Goal: Task Accomplishment & Management: Use online tool/utility

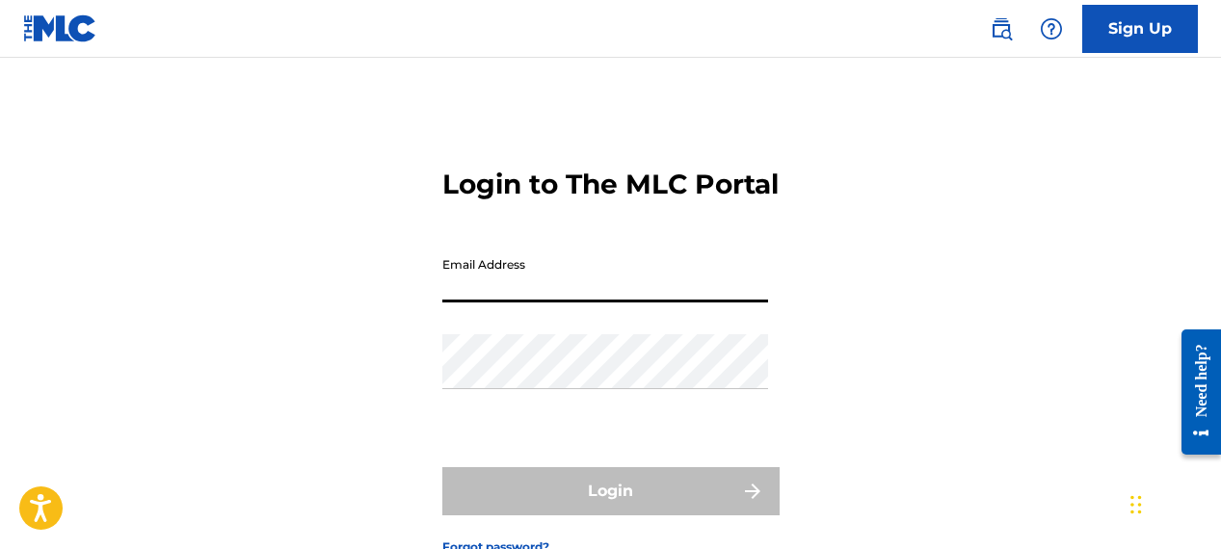
click at [458, 303] on input "Email Address" at bounding box center [605, 275] width 326 height 55
type input "[EMAIL_ADDRESS][DOMAIN_NAME]"
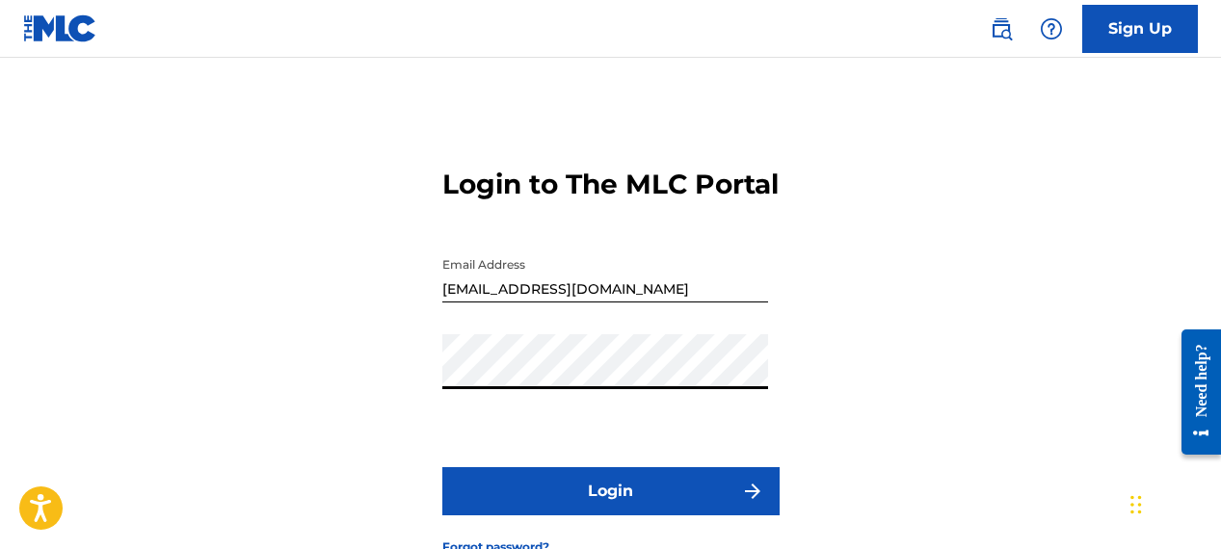
click at [550, 516] on button "Login" at bounding box center [610, 491] width 337 height 48
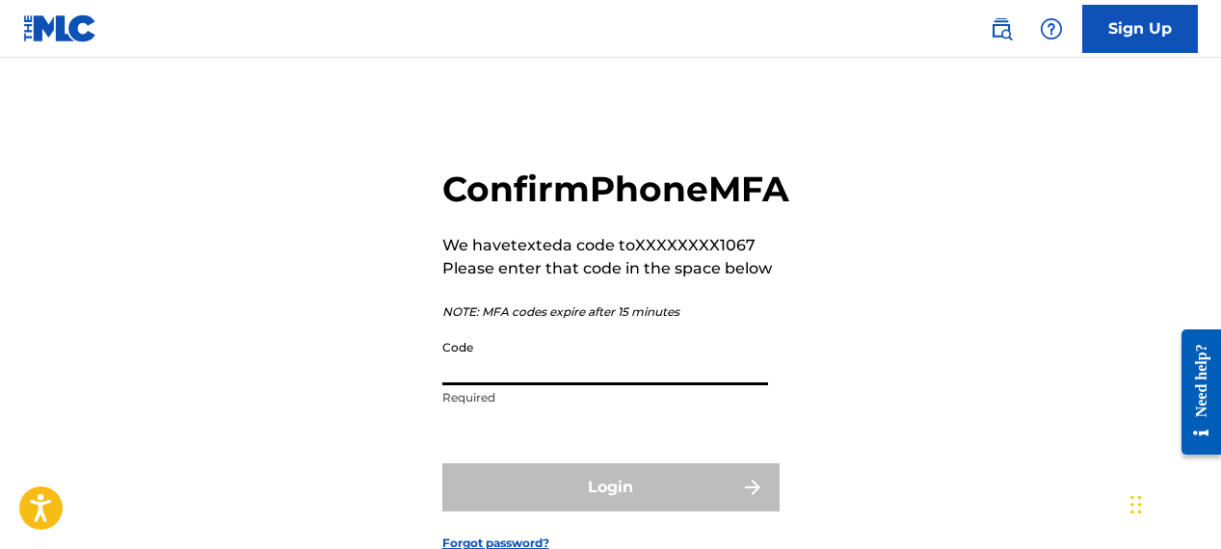
click at [506, 385] on input "Code" at bounding box center [605, 358] width 326 height 55
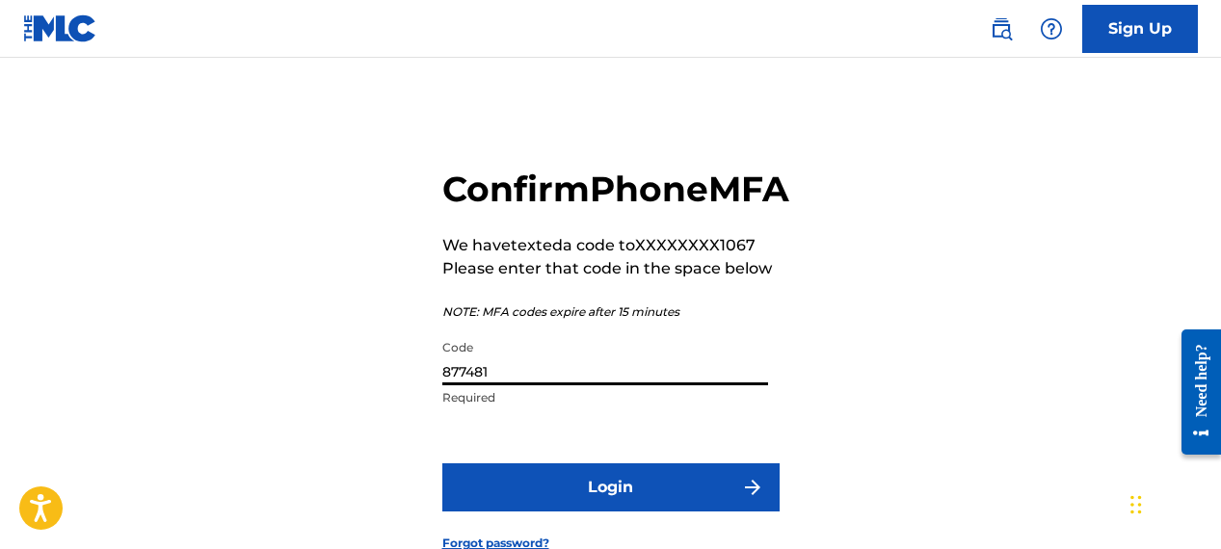
type input "877481"
click at [457, 512] on button "Login" at bounding box center [610, 487] width 337 height 48
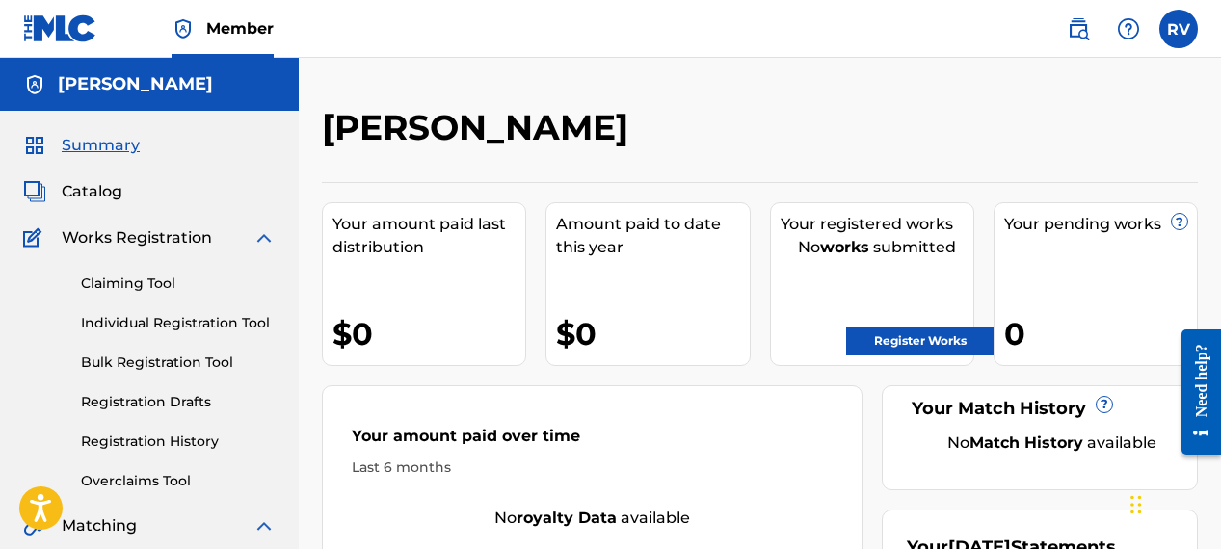
click at [120, 288] on link "Claiming Tool" at bounding box center [178, 284] width 195 height 20
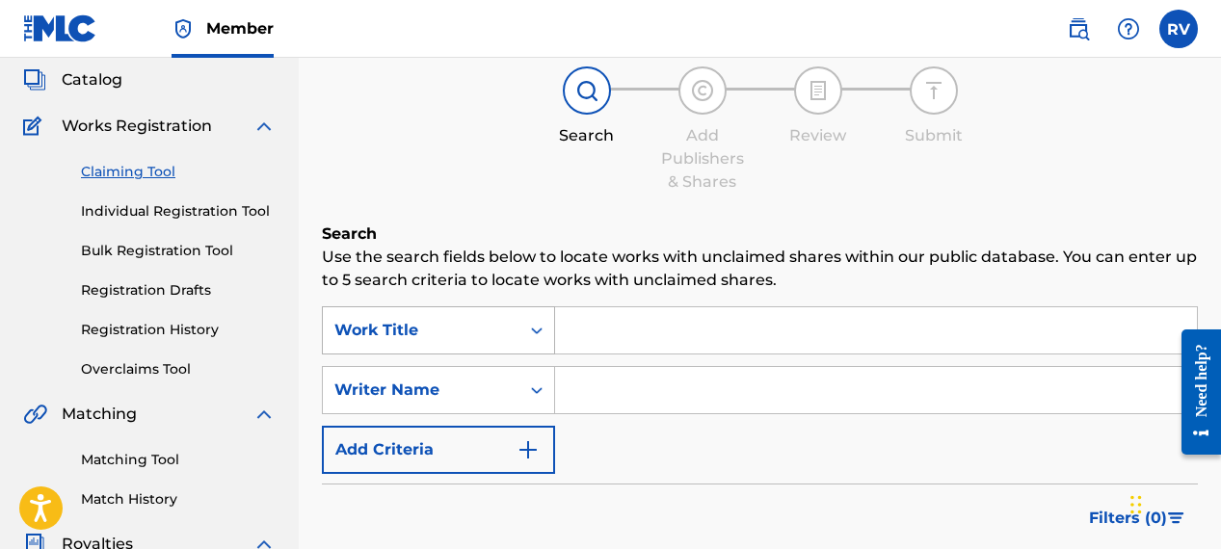
scroll to position [119, 0]
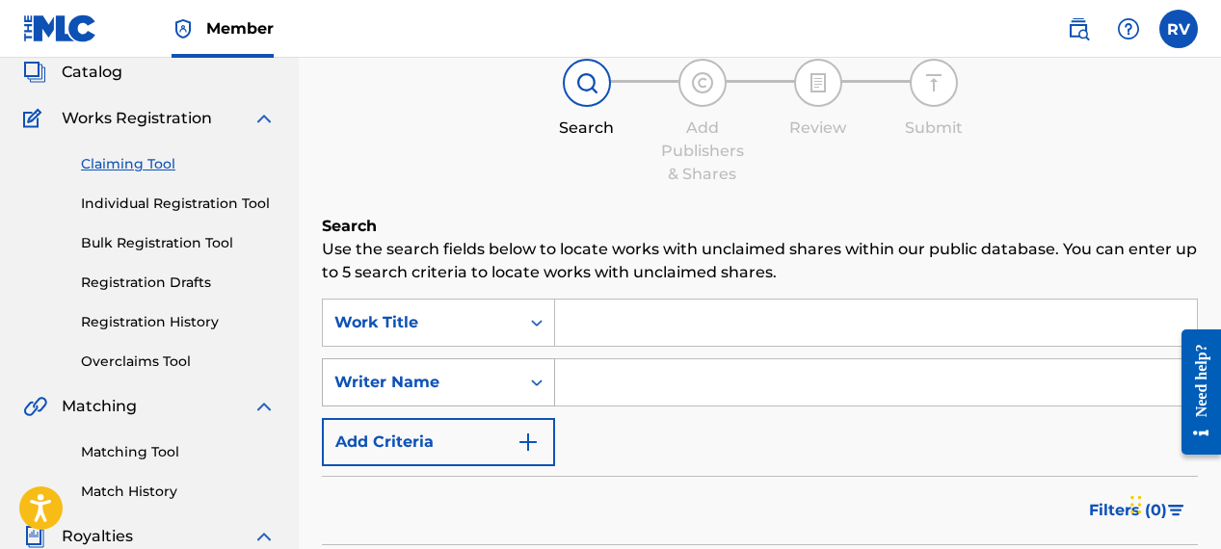
click at [541, 383] on icon "Search Form" at bounding box center [537, 383] width 12 height 7
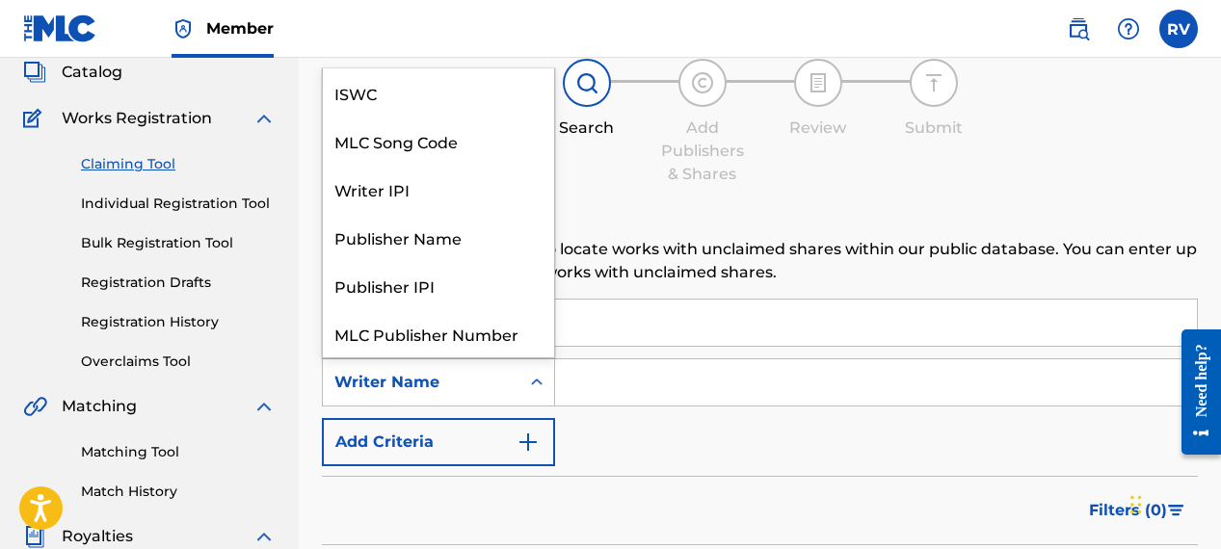
scroll to position [48, 0]
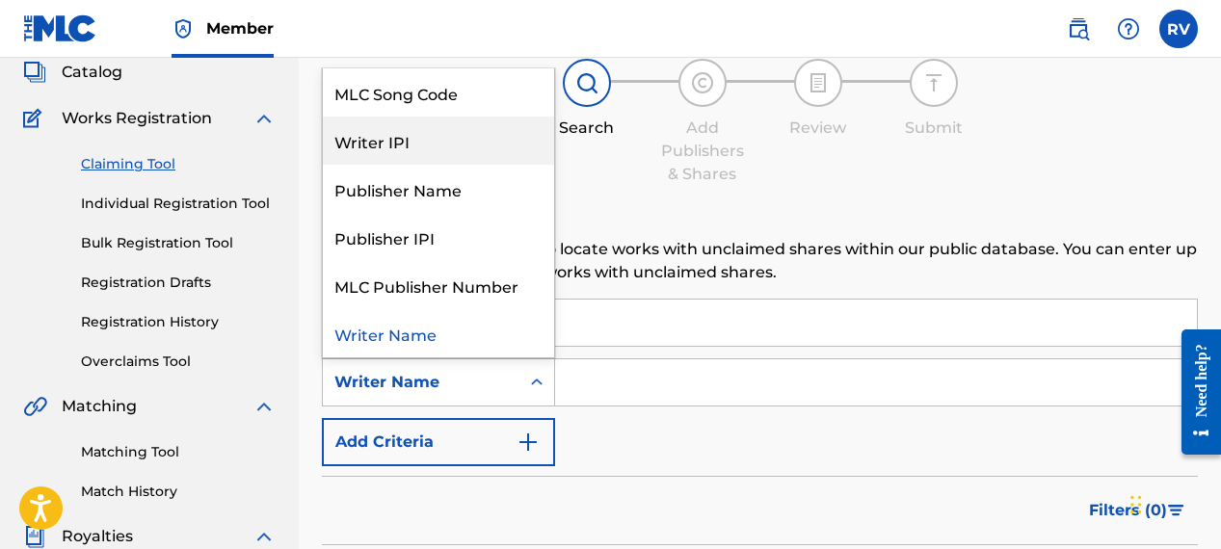
click at [420, 152] on div "Writer IPI" at bounding box center [438, 141] width 231 height 48
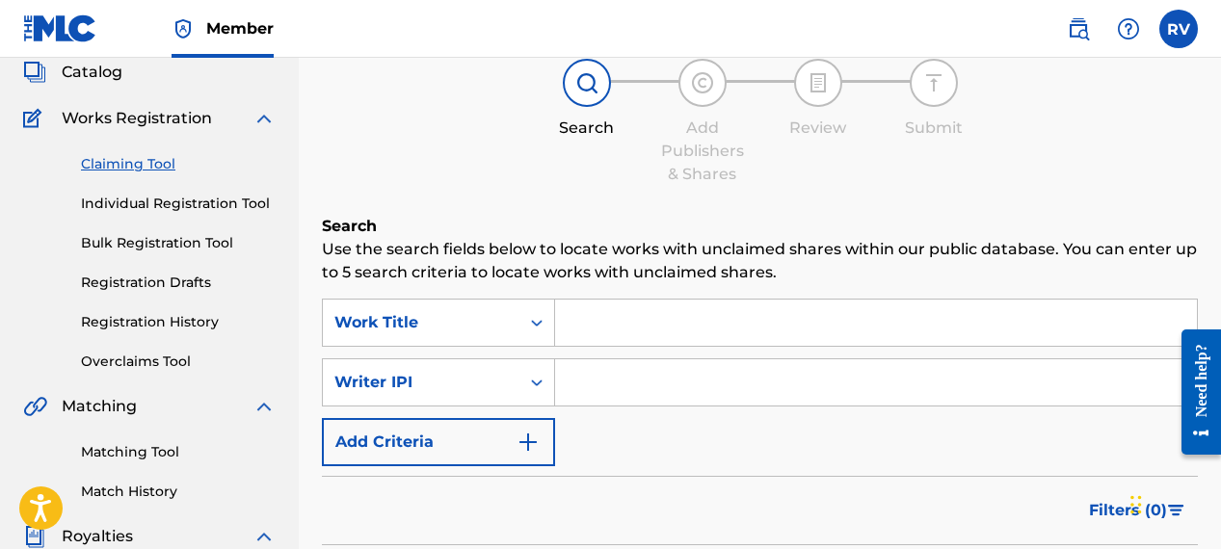
click at [617, 380] on input "Search Form" at bounding box center [876, 382] width 642 height 46
paste input "00726205463"
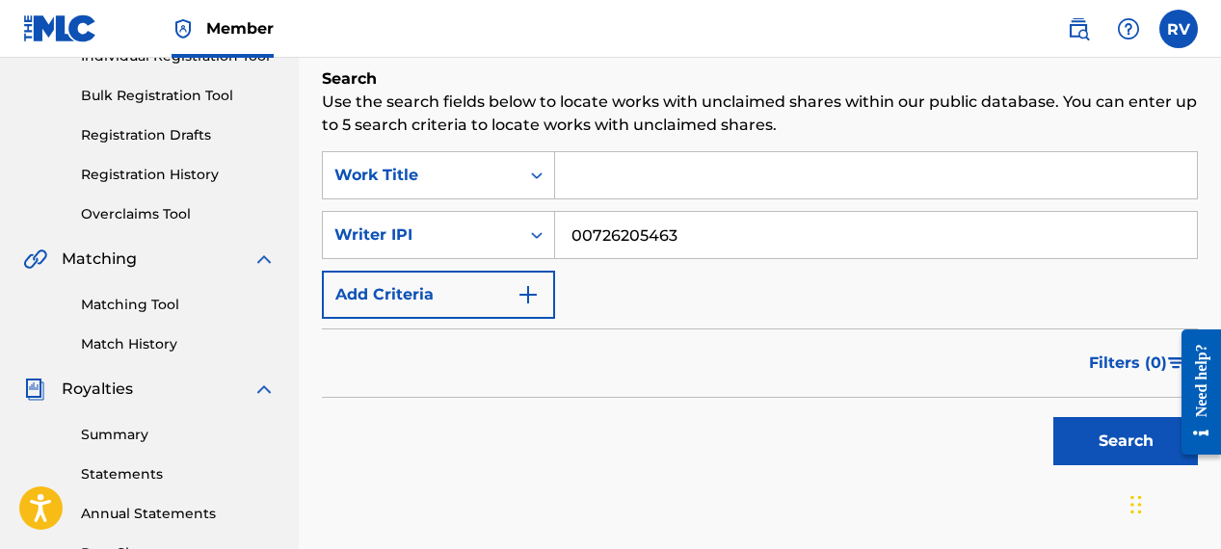
scroll to position [268, 0]
type input "00726205463"
click at [1075, 437] on button "Search" at bounding box center [1125, 440] width 145 height 48
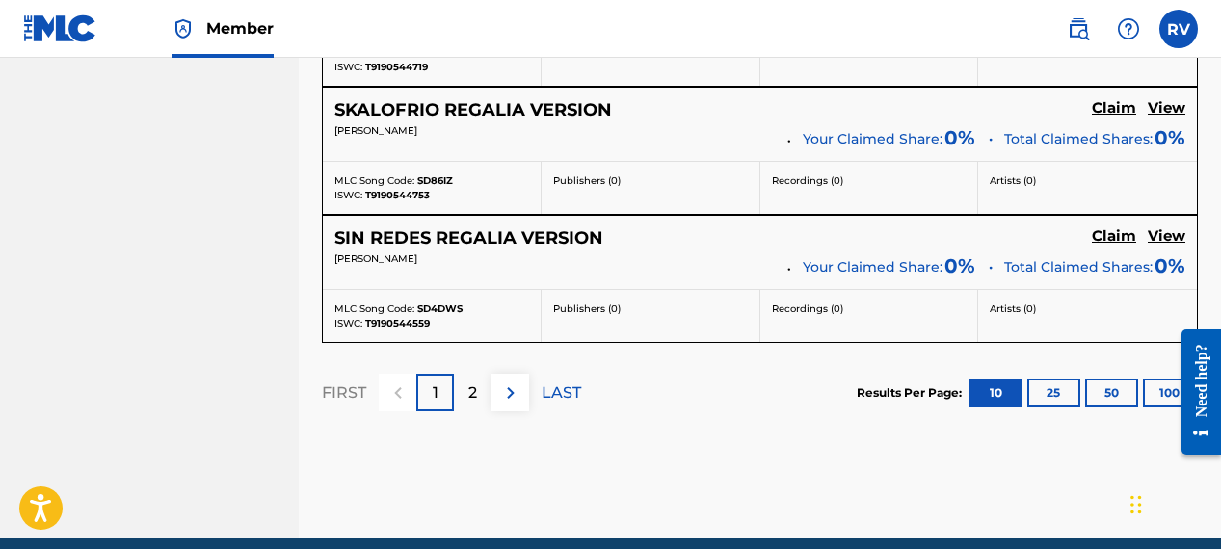
scroll to position [1833, 0]
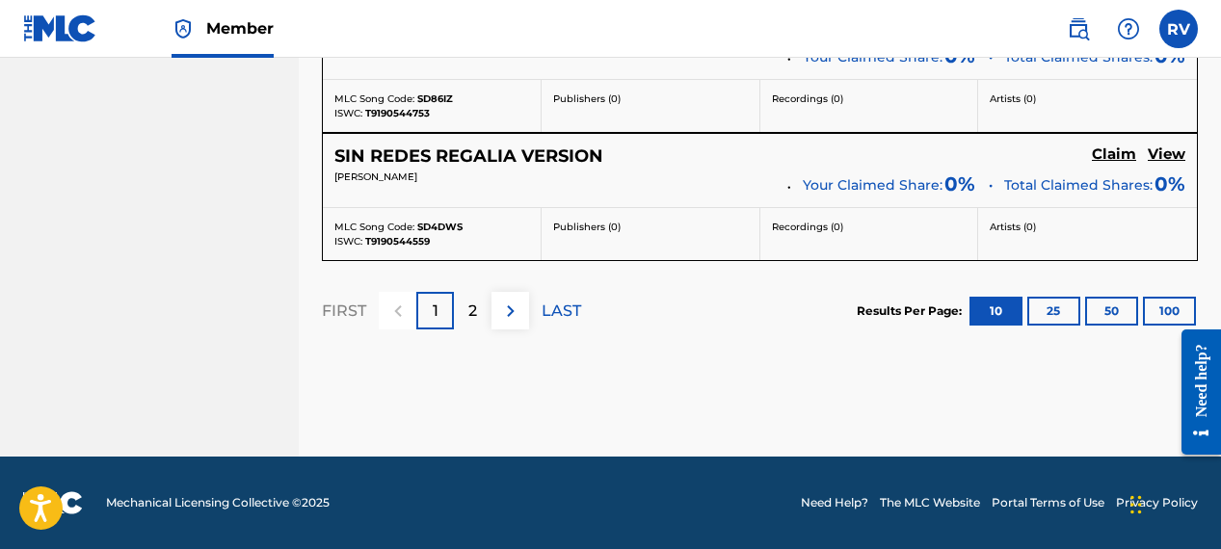
click at [1048, 307] on button "25" at bounding box center [1053, 311] width 53 height 29
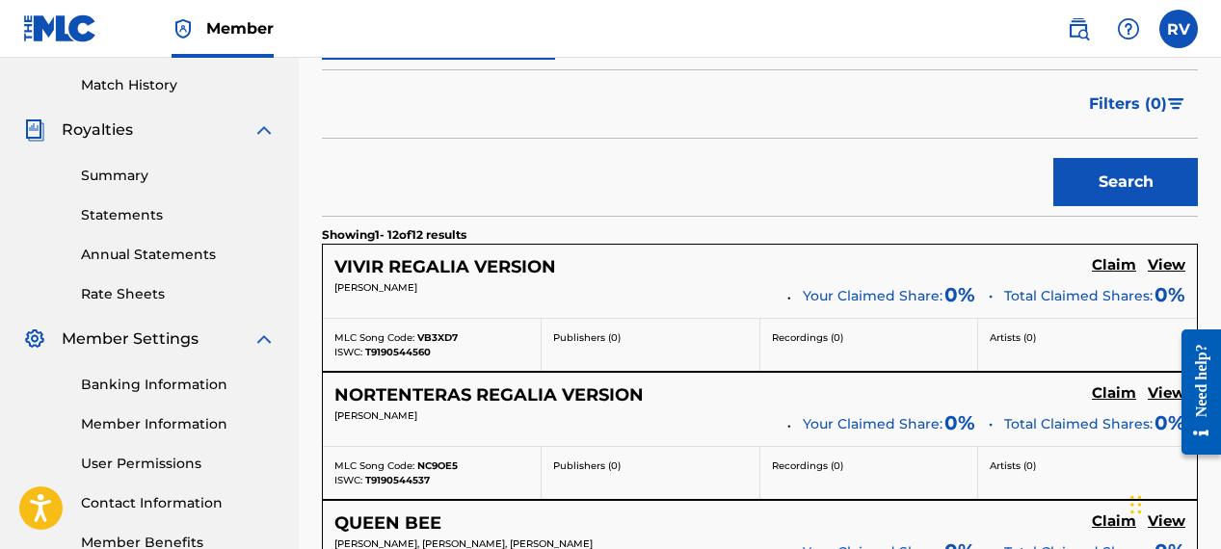
scroll to position [519, 0]
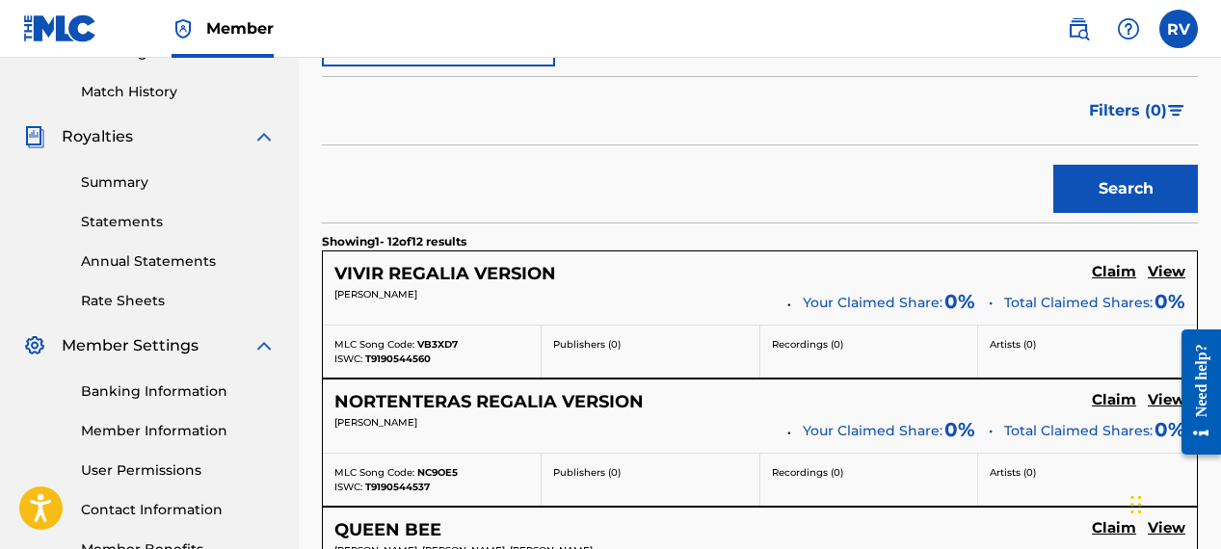
click at [1105, 272] on h5 "Claim" at bounding box center [1114, 272] width 44 height 18
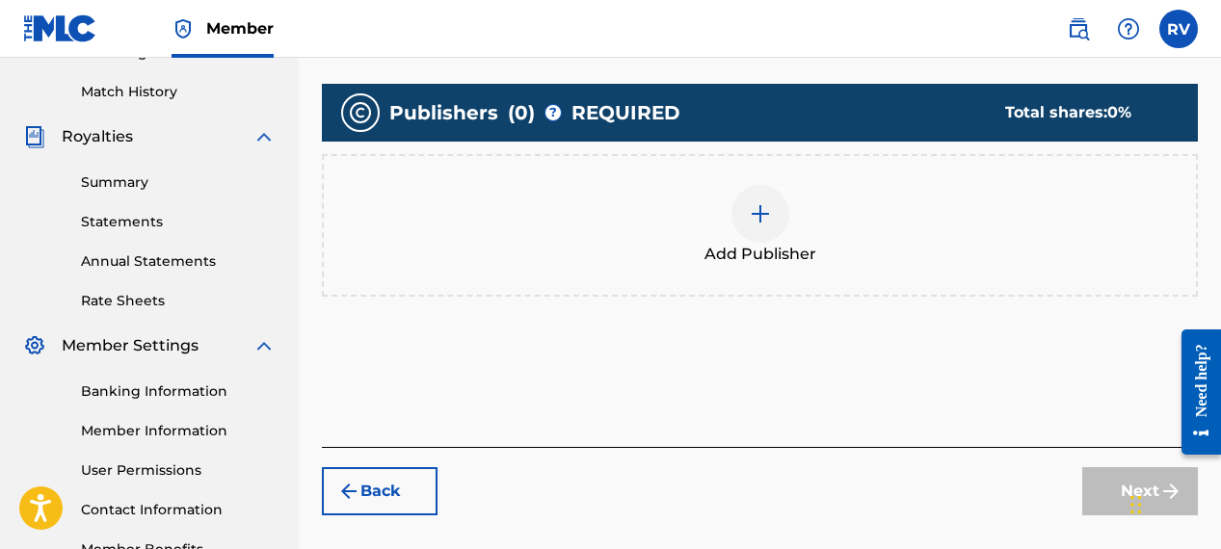
click at [762, 219] on img at bounding box center [760, 213] width 23 height 23
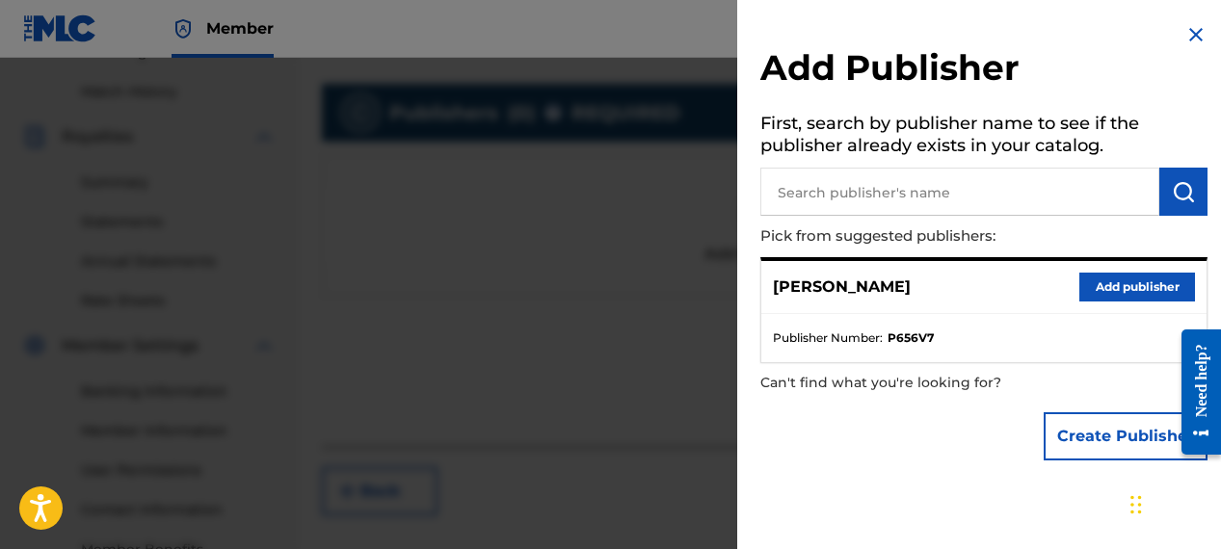
click at [1093, 278] on button "Add publisher" at bounding box center [1137, 287] width 116 height 29
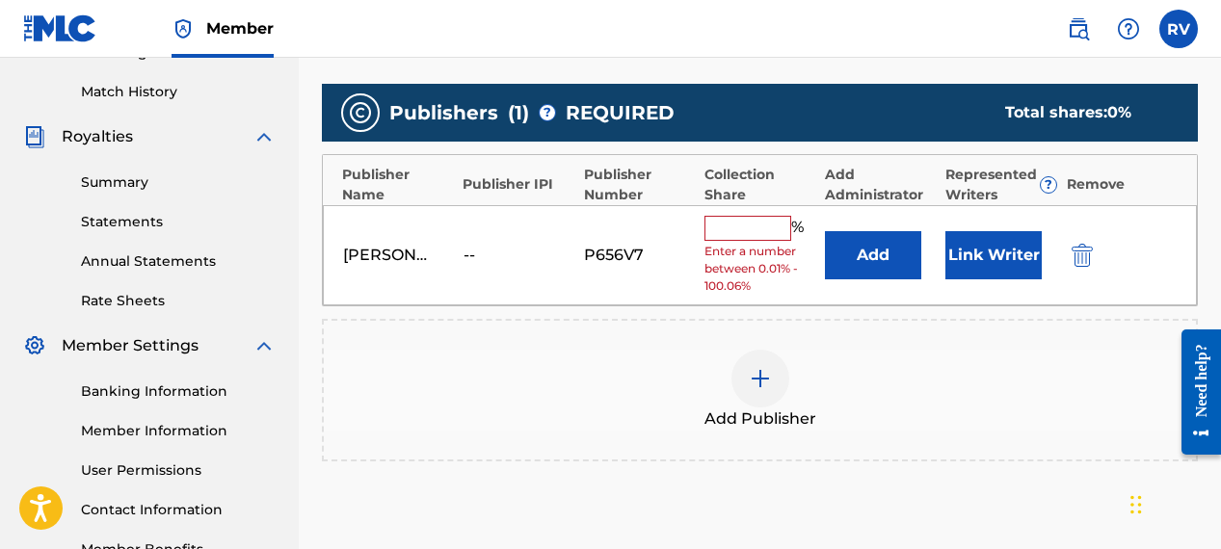
click at [739, 222] on input "text" at bounding box center [747, 228] width 87 height 25
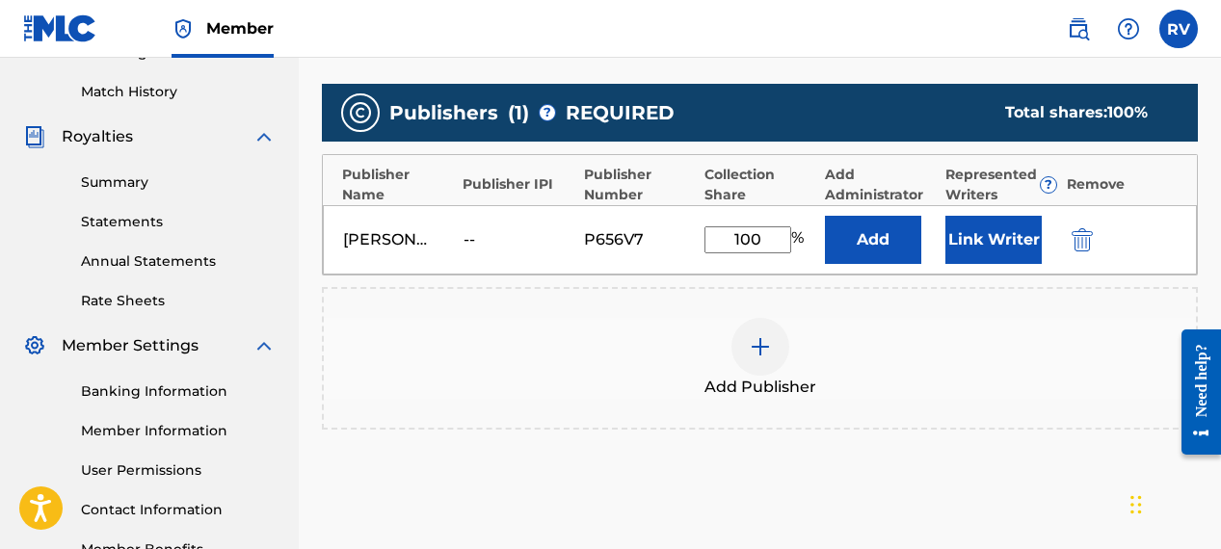
type input "100"
click at [964, 245] on button "Link Writer" at bounding box center [993, 240] width 96 height 48
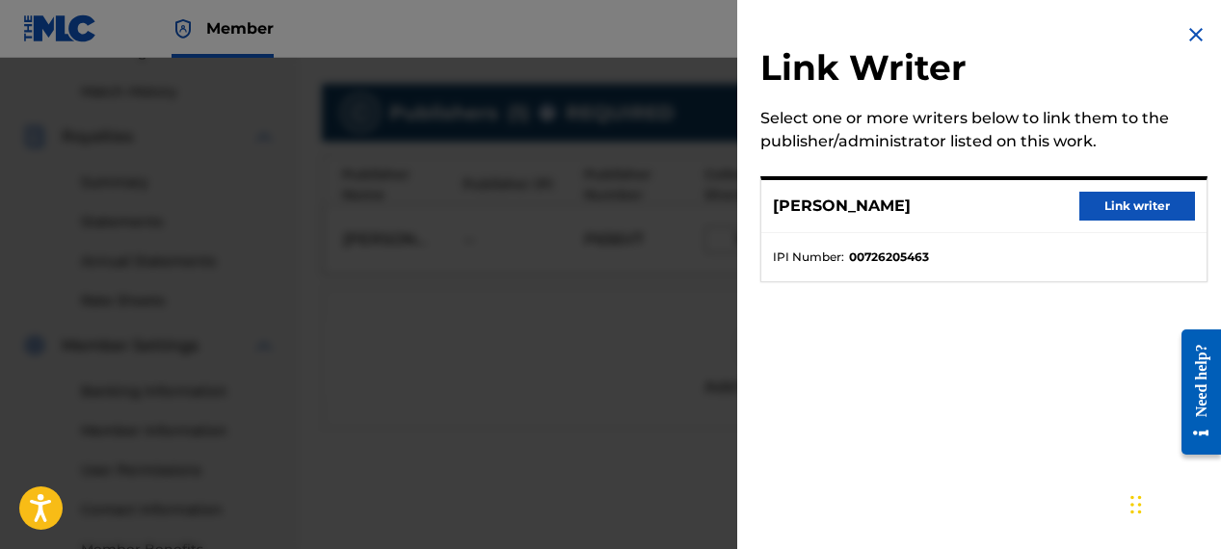
click at [1084, 208] on button "Link writer" at bounding box center [1137, 206] width 116 height 29
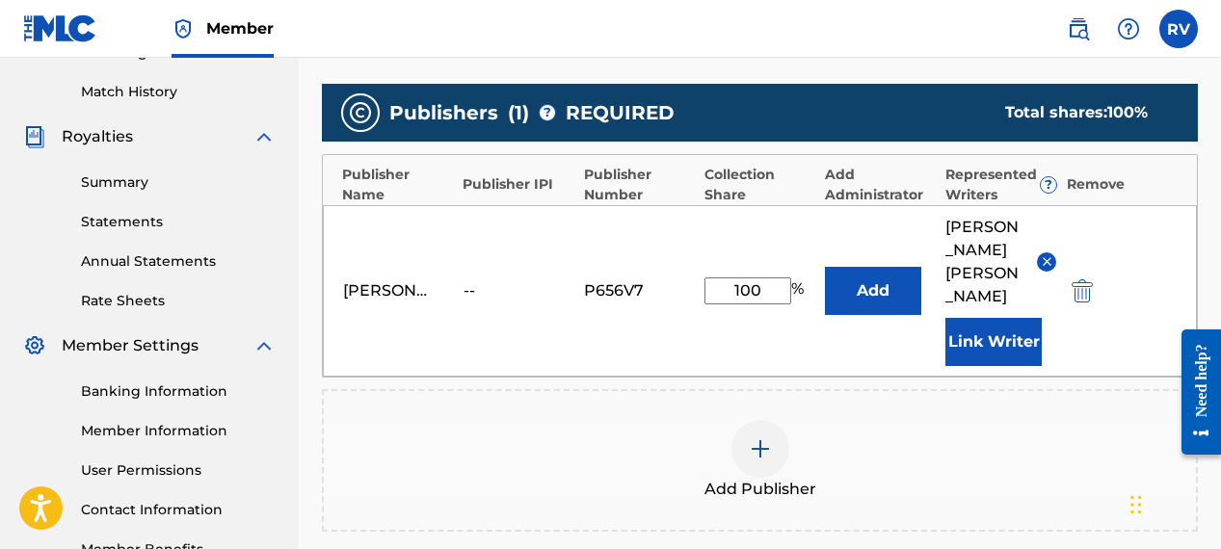
click at [849, 270] on button "Add" at bounding box center [873, 291] width 96 height 48
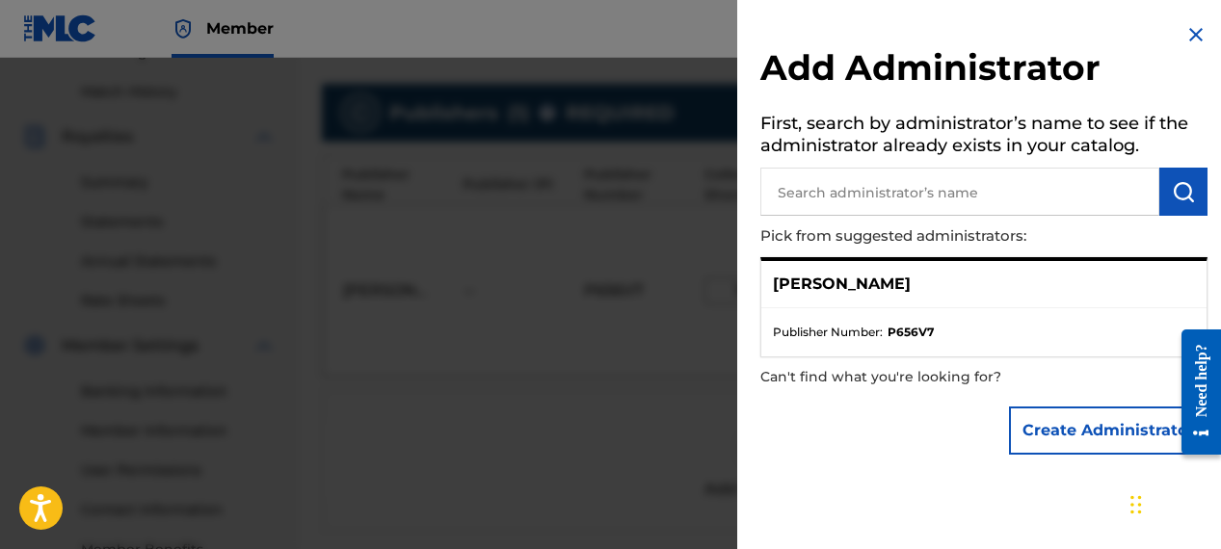
click at [834, 283] on p "[PERSON_NAME]" at bounding box center [842, 284] width 138 height 23
click at [1184, 36] on img at bounding box center [1195, 34] width 23 height 23
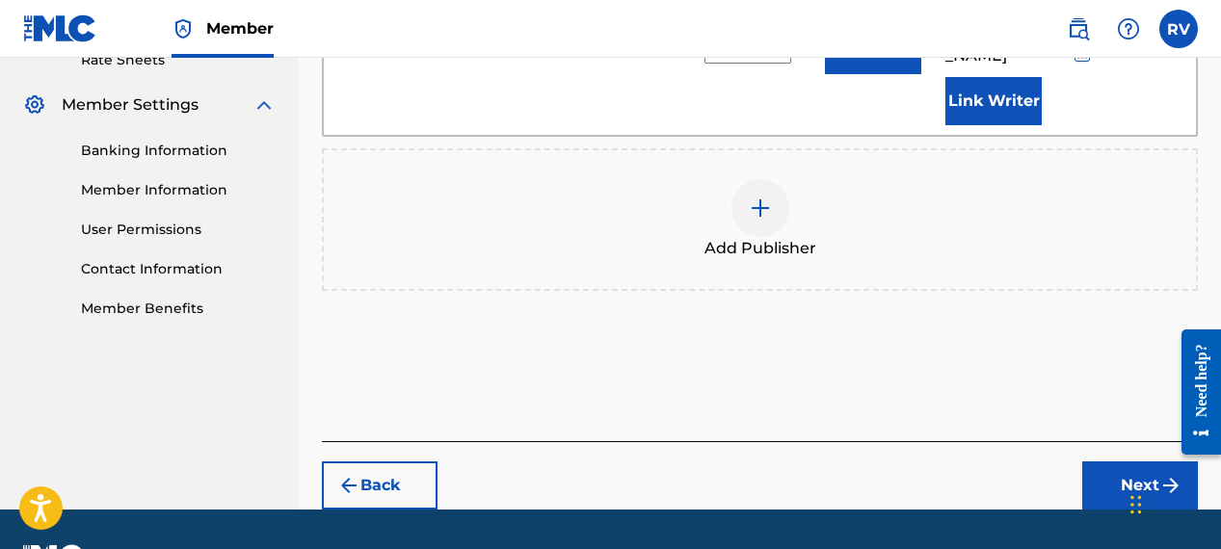
scroll to position [767, 0]
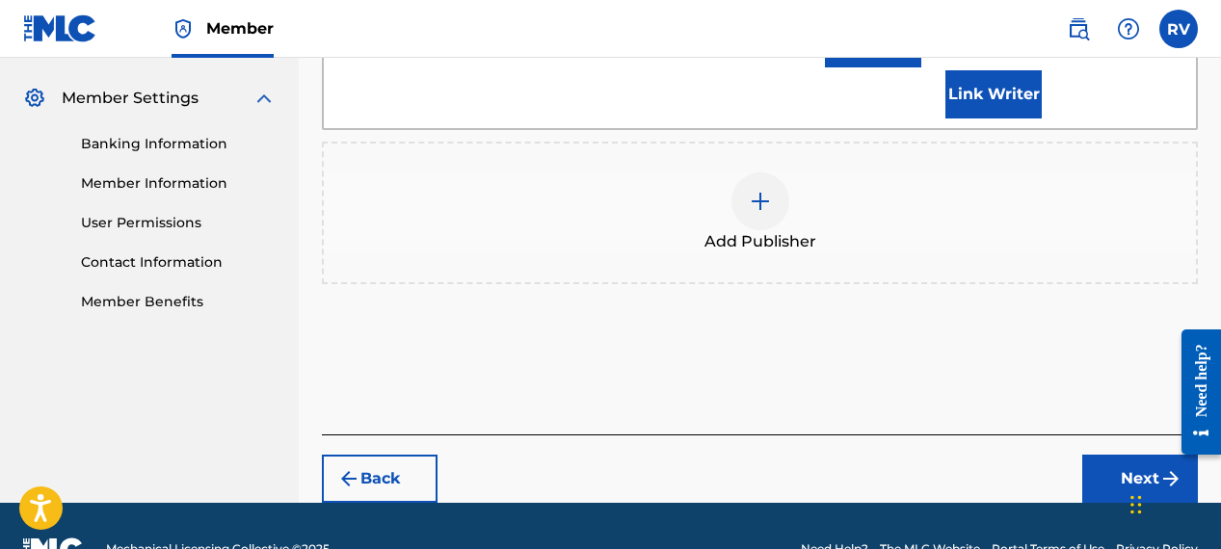
click at [1116, 455] on button "Next" at bounding box center [1140, 479] width 116 height 48
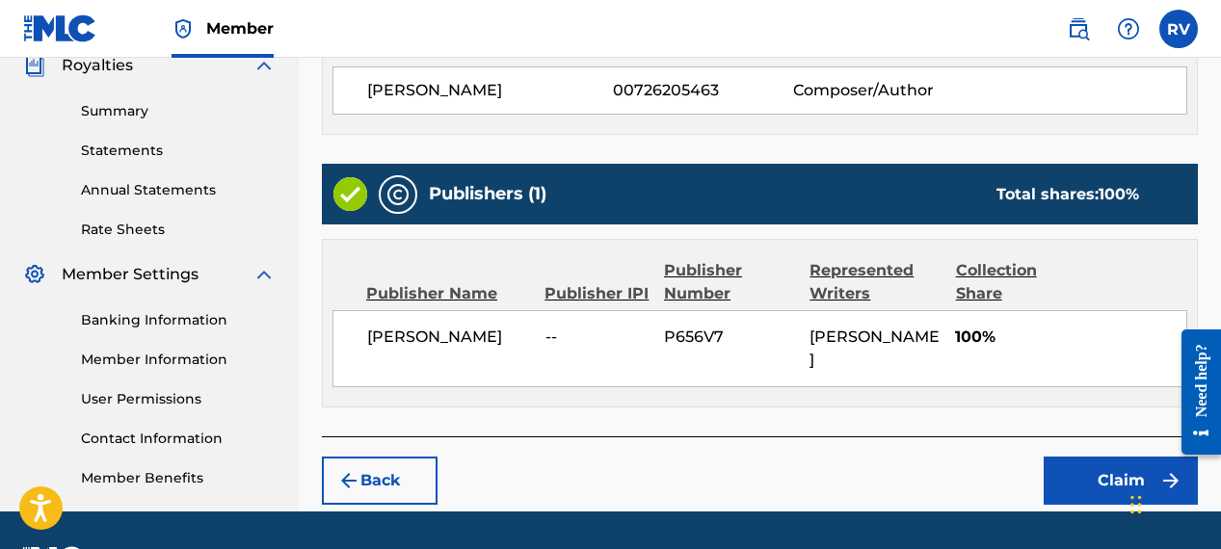
scroll to position [646, 0]
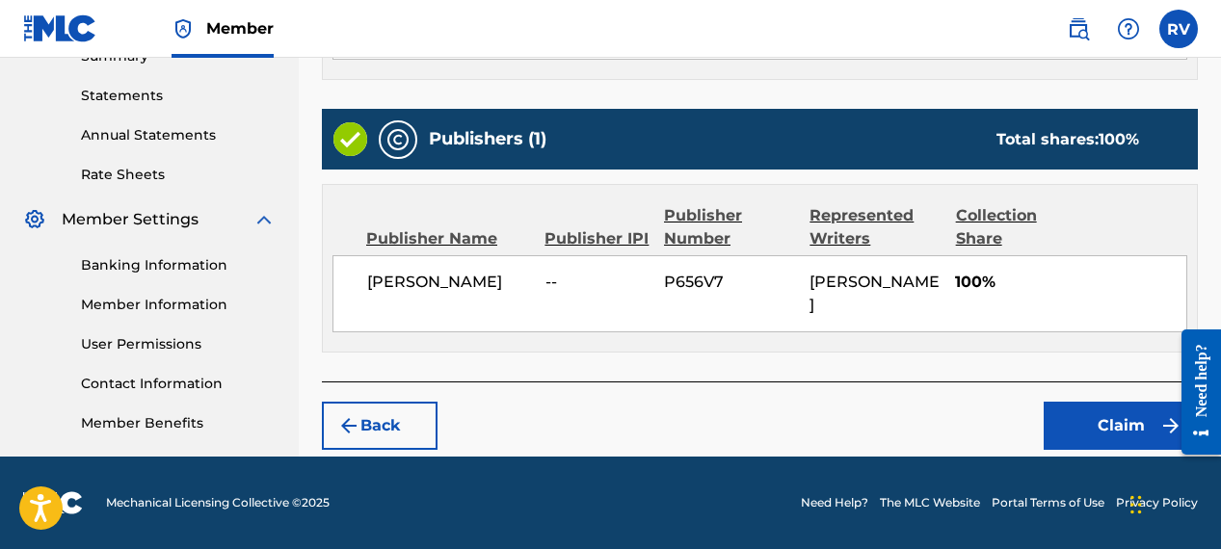
click at [1098, 403] on button "Claim" at bounding box center [1121, 426] width 154 height 48
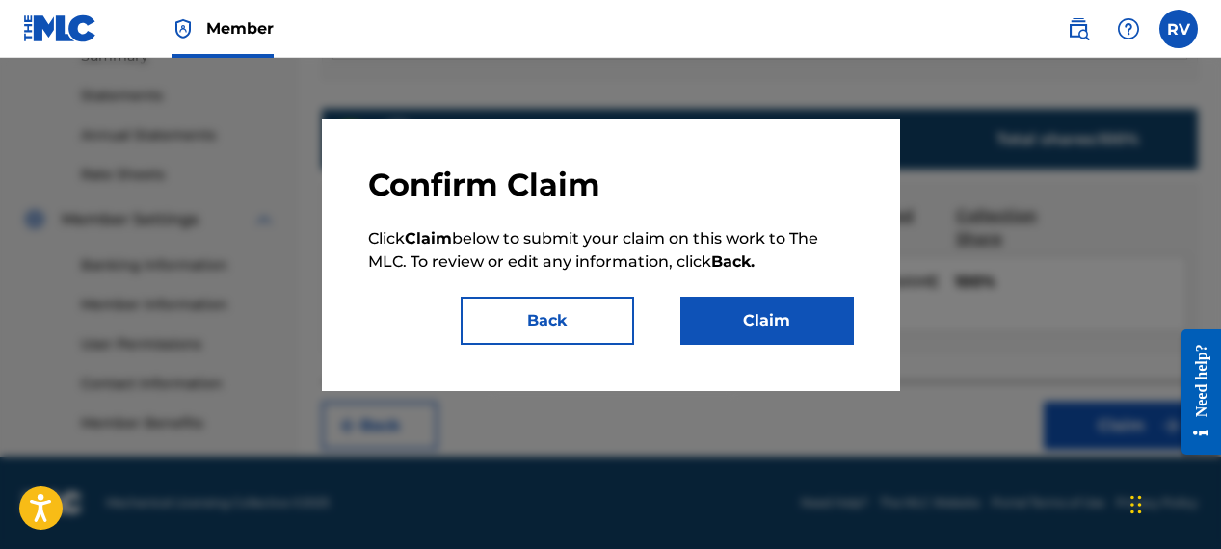
click at [774, 331] on button "Claim" at bounding box center [766, 321] width 173 height 48
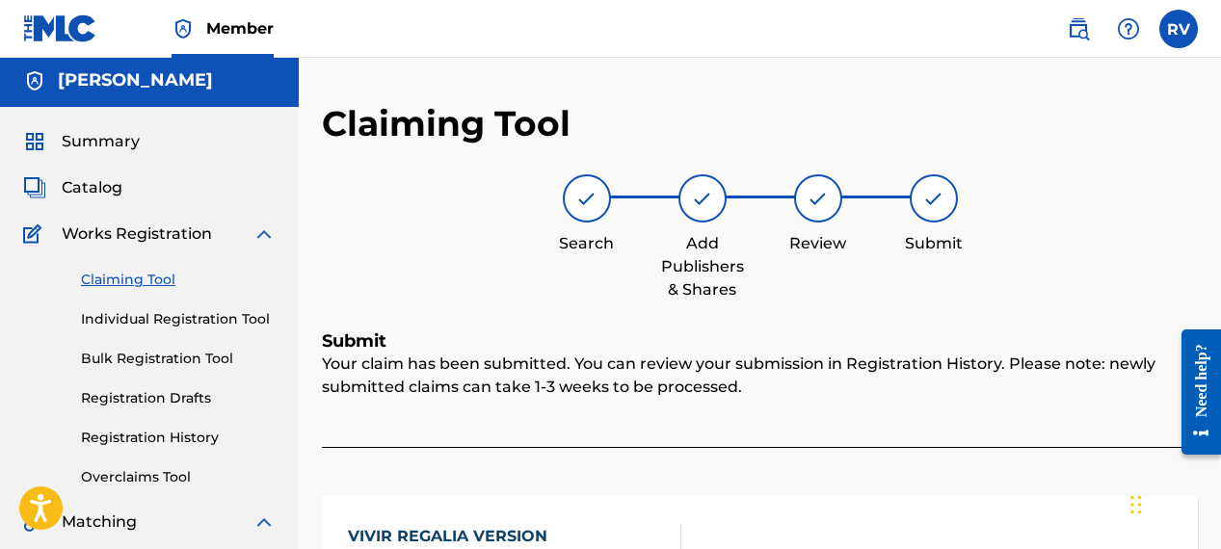
scroll to position [0, 0]
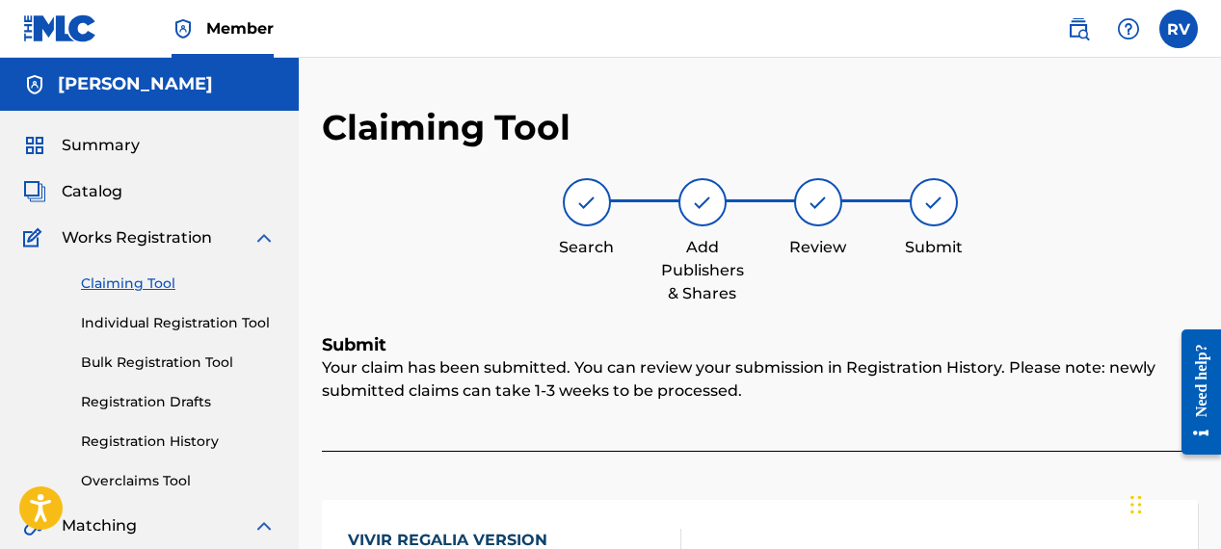
click at [66, 191] on span "Catalog" at bounding box center [92, 191] width 61 height 23
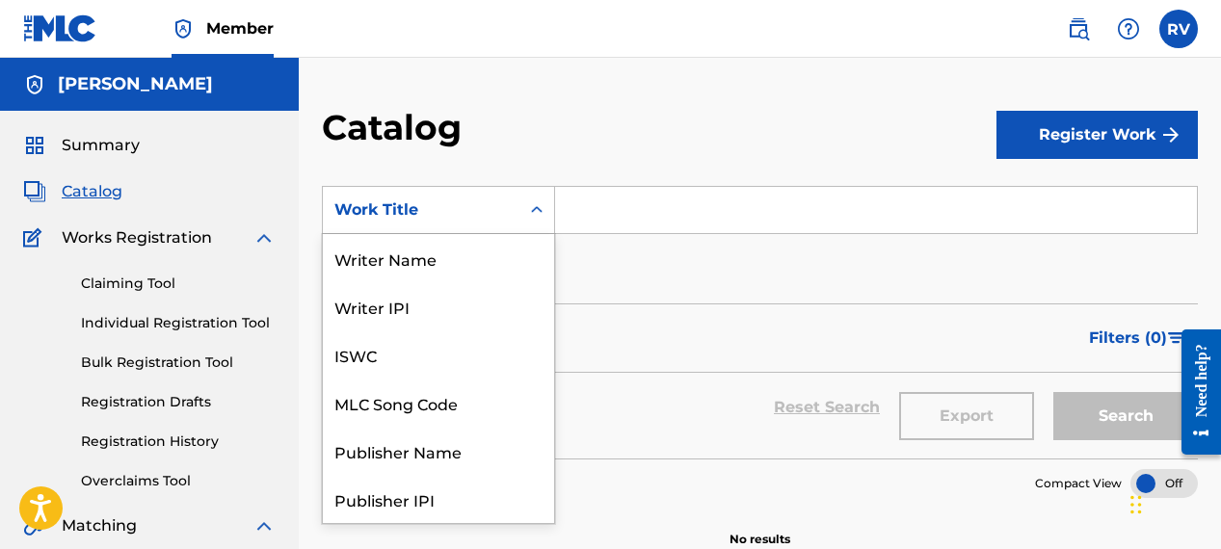
click at [474, 217] on div "Work Title" at bounding box center [420, 210] width 173 height 23
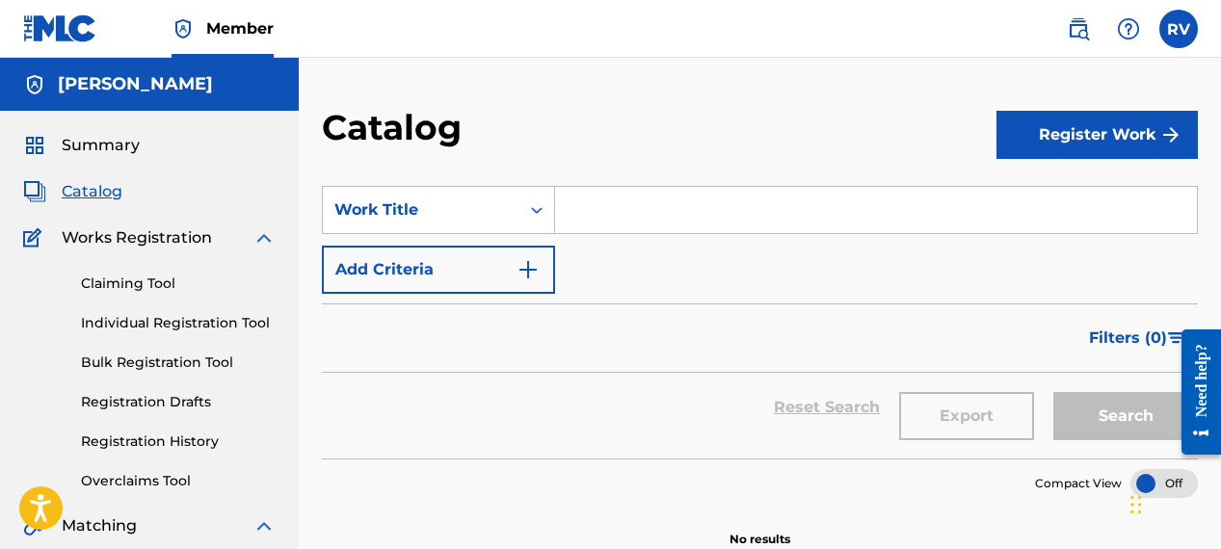
click at [93, 357] on link "Bulk Registration Tool" at bounding box center [178, 363] width 195 height 20
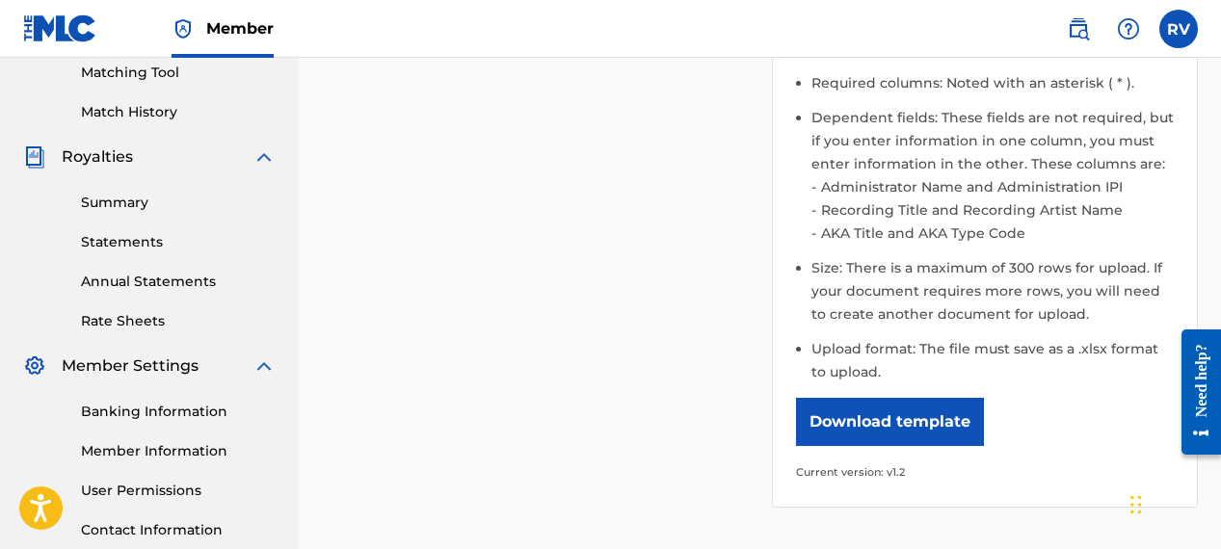
scroll to position [500, 0]
click at [133, 420] on link "Banking Information" at bounding box center [178, 411] width 195 height 20
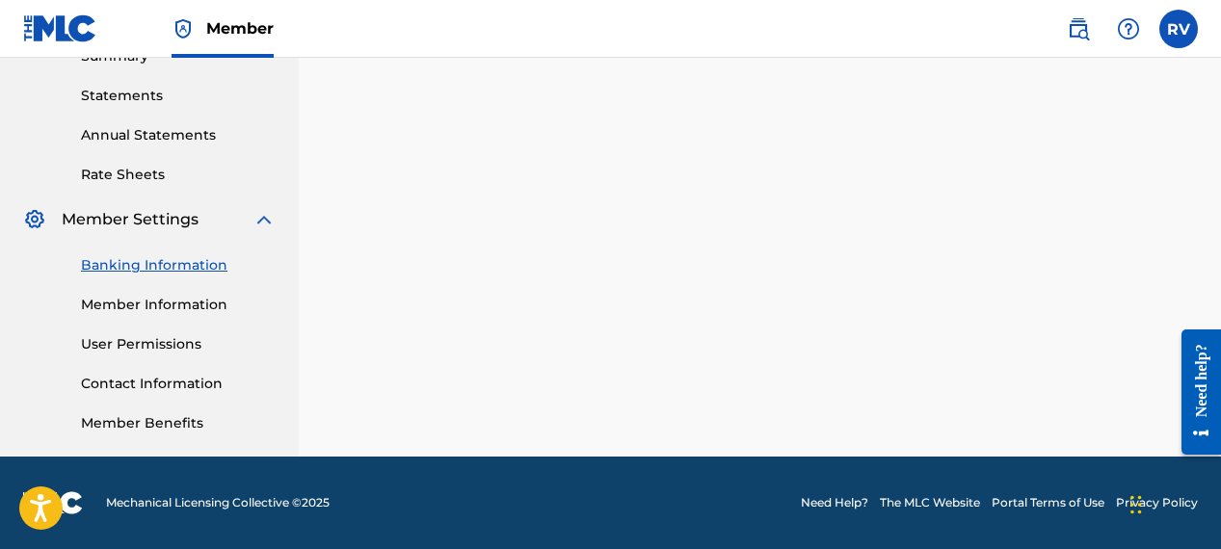
scroll to position [646, 0]
click at [167, 308] on link "Member Information" at bounding box center [178, 305] width 195 height 20
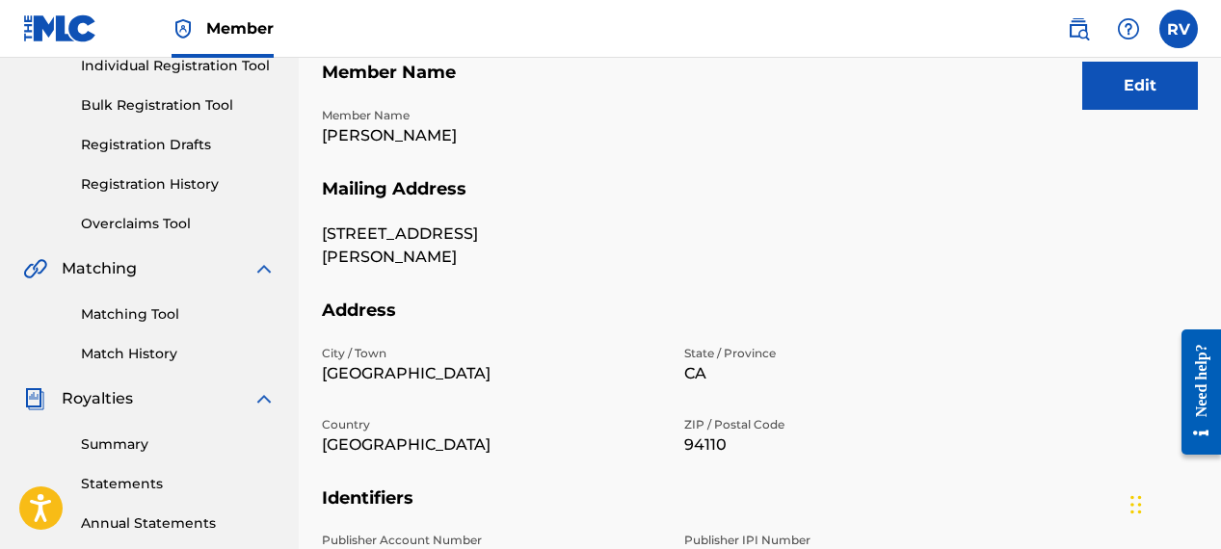
scroll to position [623, 0]
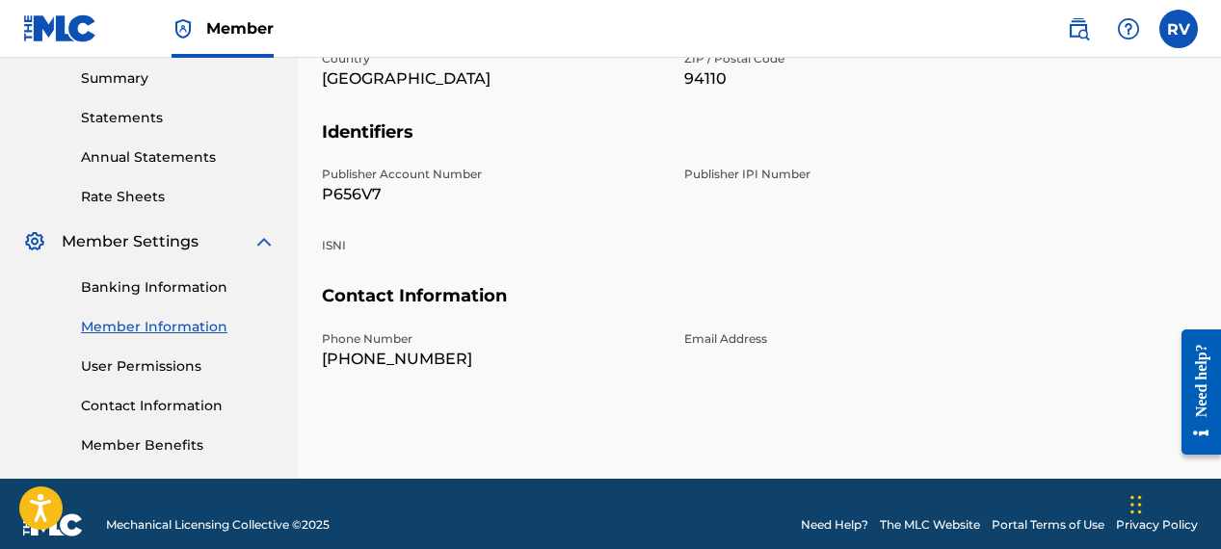
click at [111, 195] on link "Rate Sheets" at bounding box center [178, 197] width 195 height 20
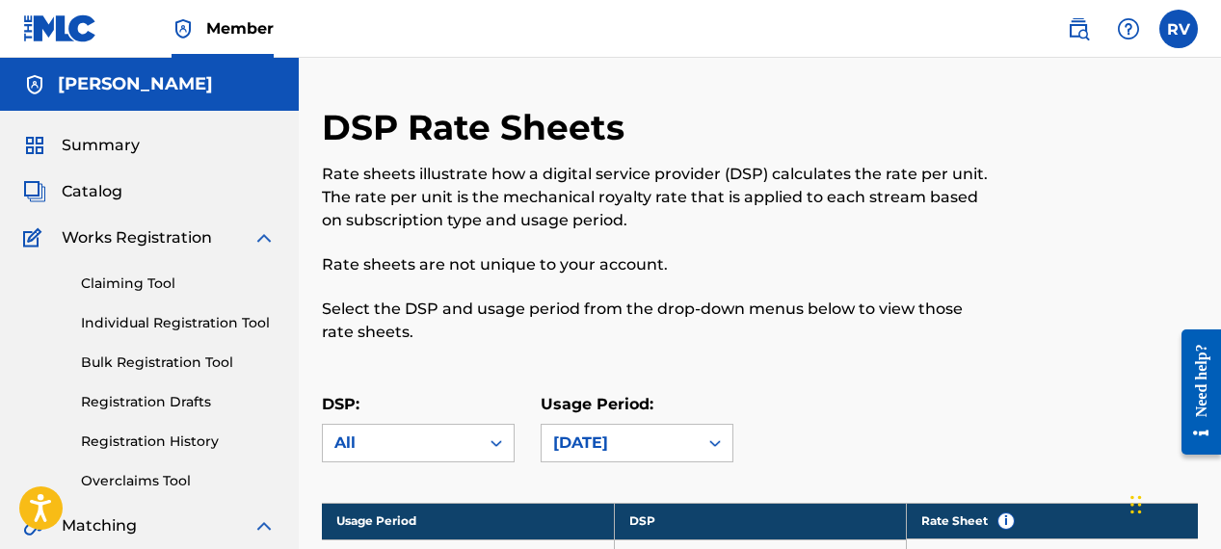
click at [103, 200] on span "Catalog" at bounding box center [92, 191] width 61 height 23
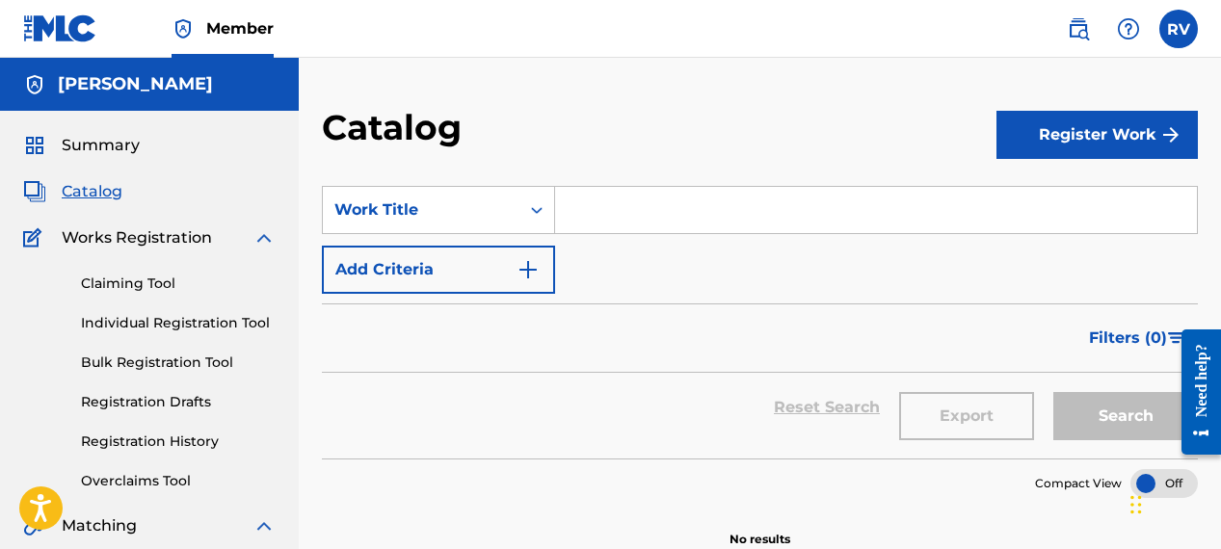
drag, startPoint x: 1098, startPoint y: 139, endPoint x: 956, endPoint y: 182, distance: 148.1
click at [108, 370] on link "Bulk Registration Tool" at bounding box center [178, 363] width 195 height 20
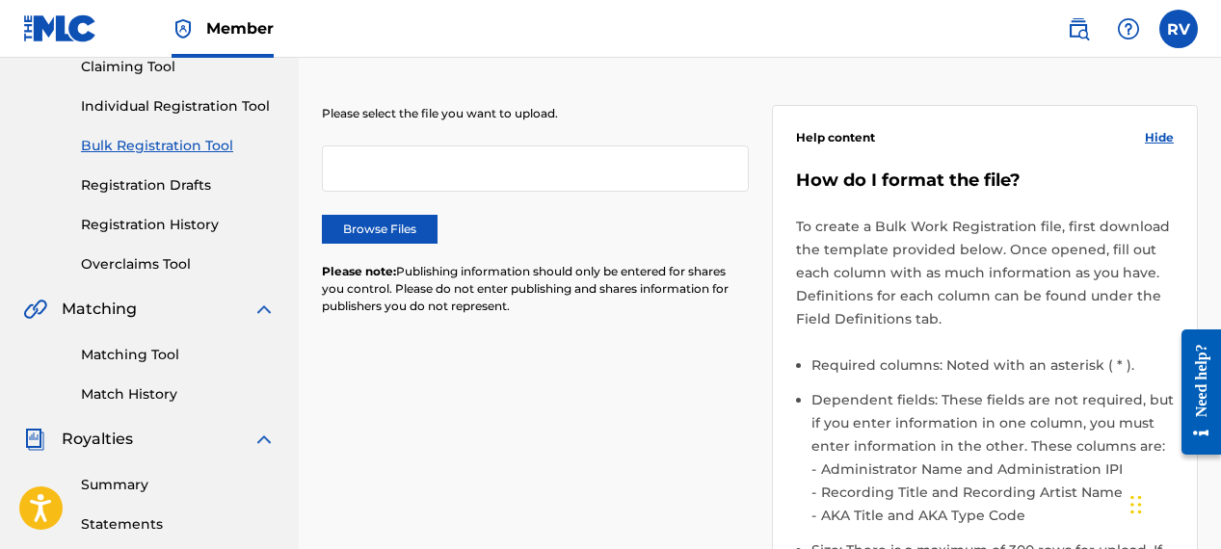
scroll to position [213, 0]
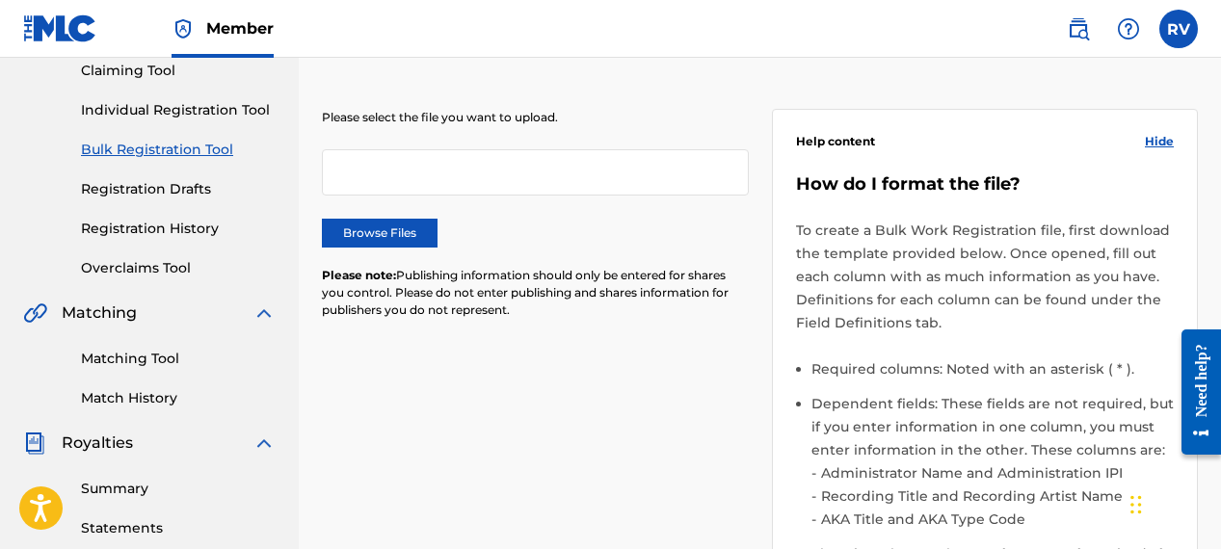
click at [408, 192] on div at bounding box center [535, 172] width 427 height 46
click at [408, 172] on div at bounding box center [535, 172] width 427 height 46
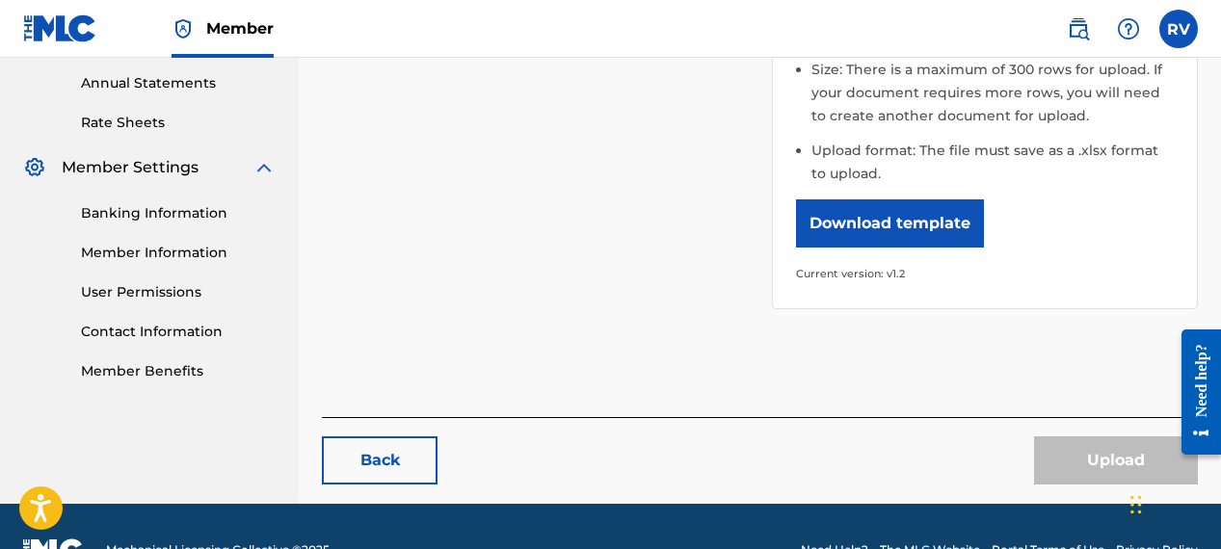
scroll to position [697, 0]
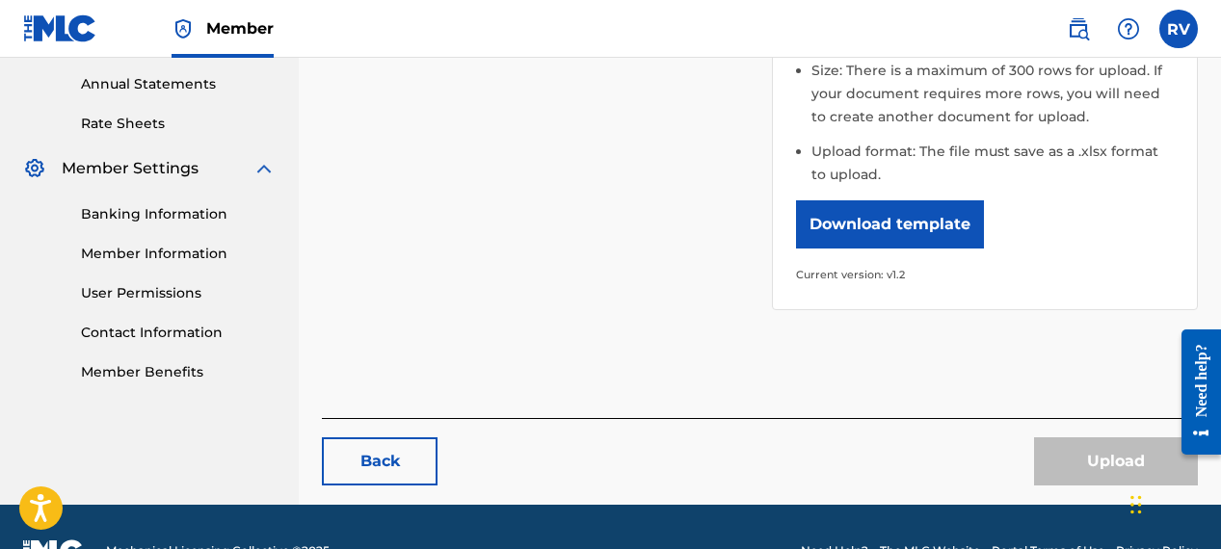
click at [876, 243] on button "Download template" at bounding box center [890, 224] width 188 height 48
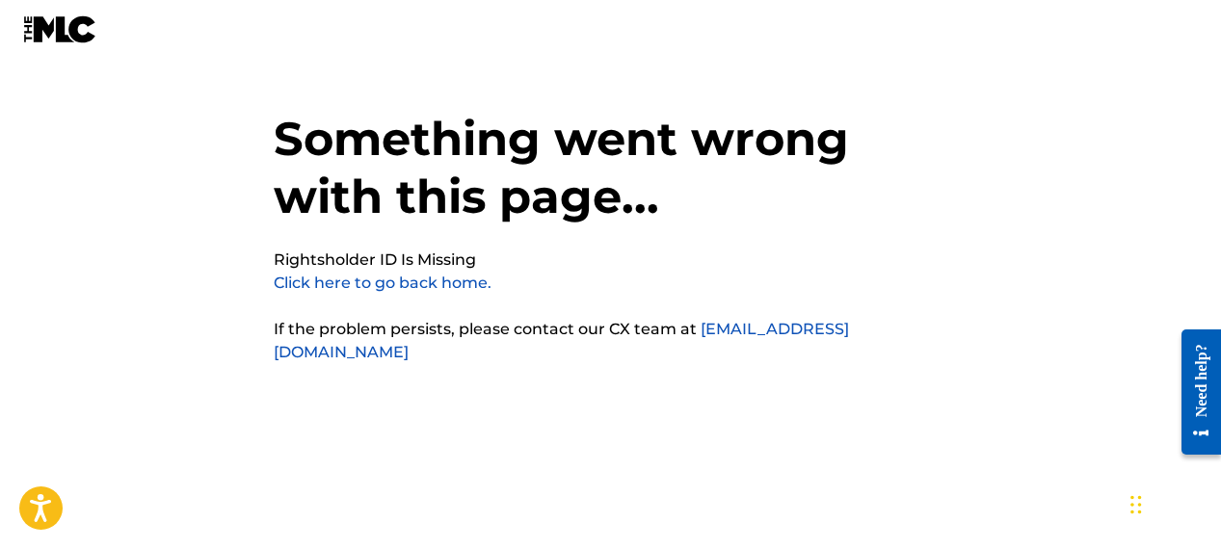
click at [303, 281] on link "Click here to go back home." at bounding box center [383, 283] width 218 height 18
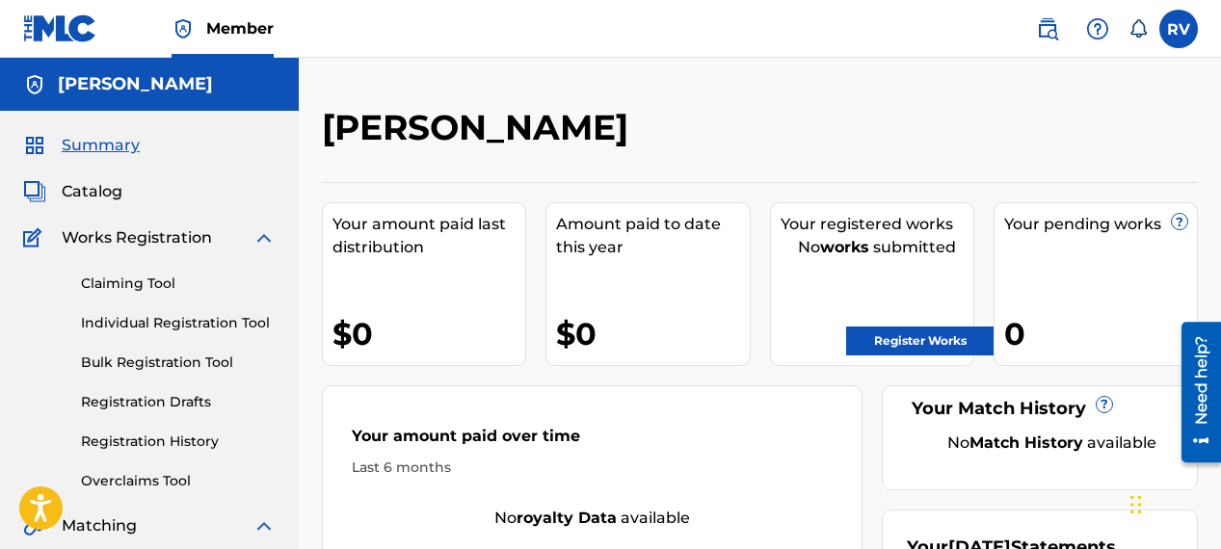
click at [146, 283] on link "Claiming Tool" at bounding box center [178, 284] width 195 height 20
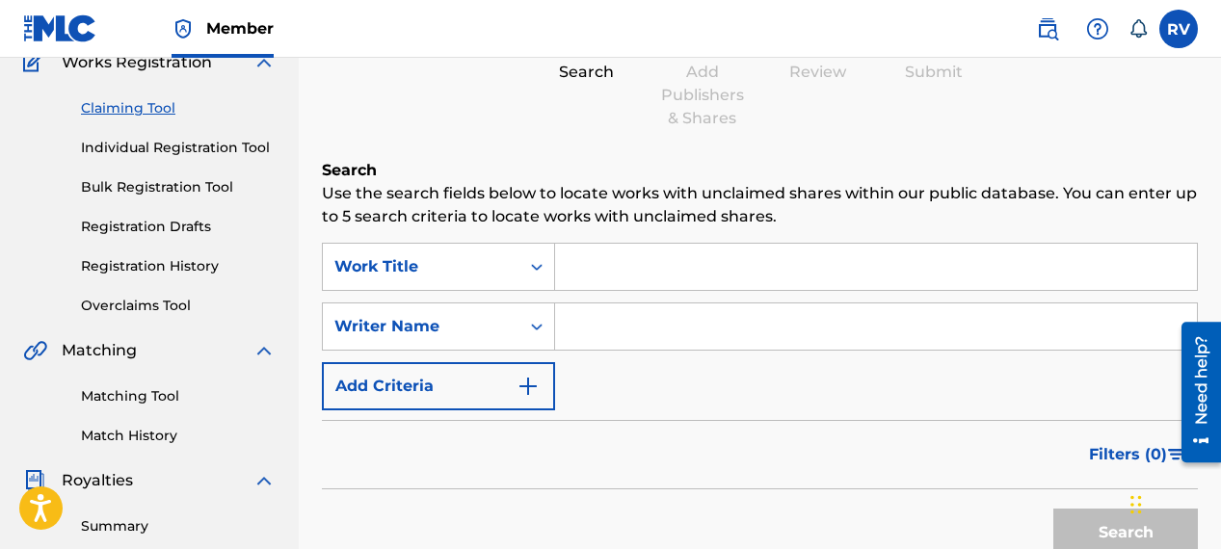
scroll to position [176, 0]
click at [456, 276] on div "Work Title" at bounding box center [420, 265] width 173 height 23
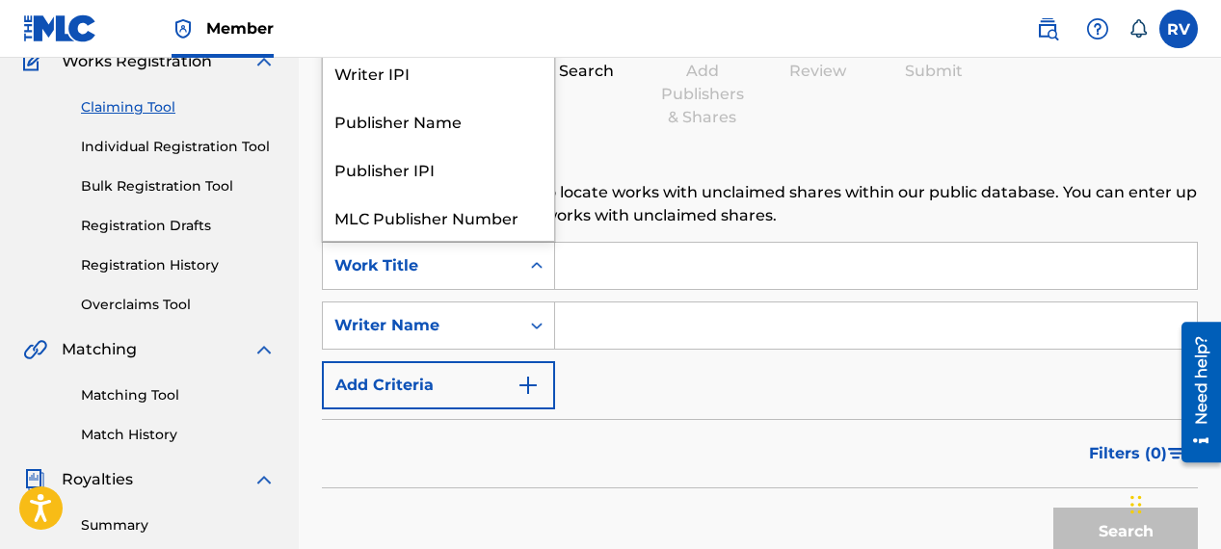
scroll to position [48, 0]
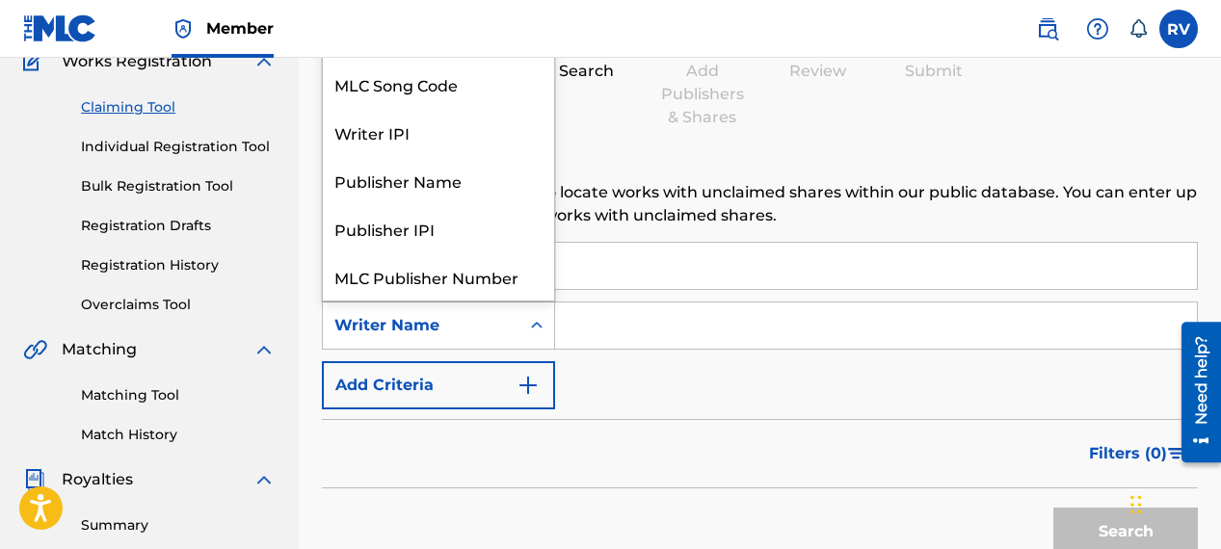
click at [438, 315] on div "Writer Name" at bounding box center [420, 325] width 173 height 23
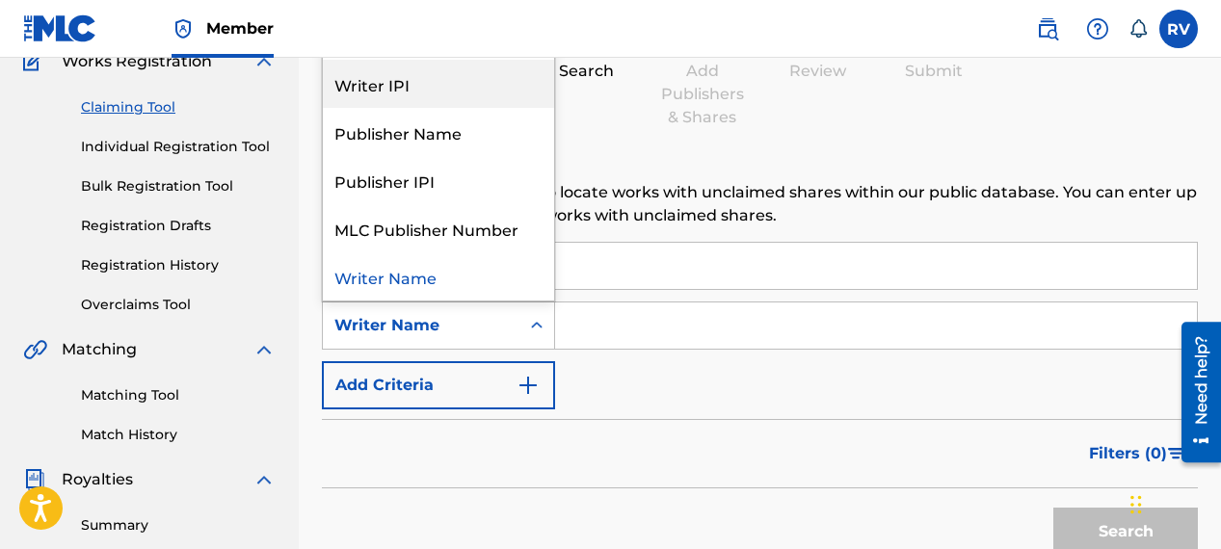
click at [370, 96] on div "Writer IPI" at bounding box center [438, 84] width 231 height 48
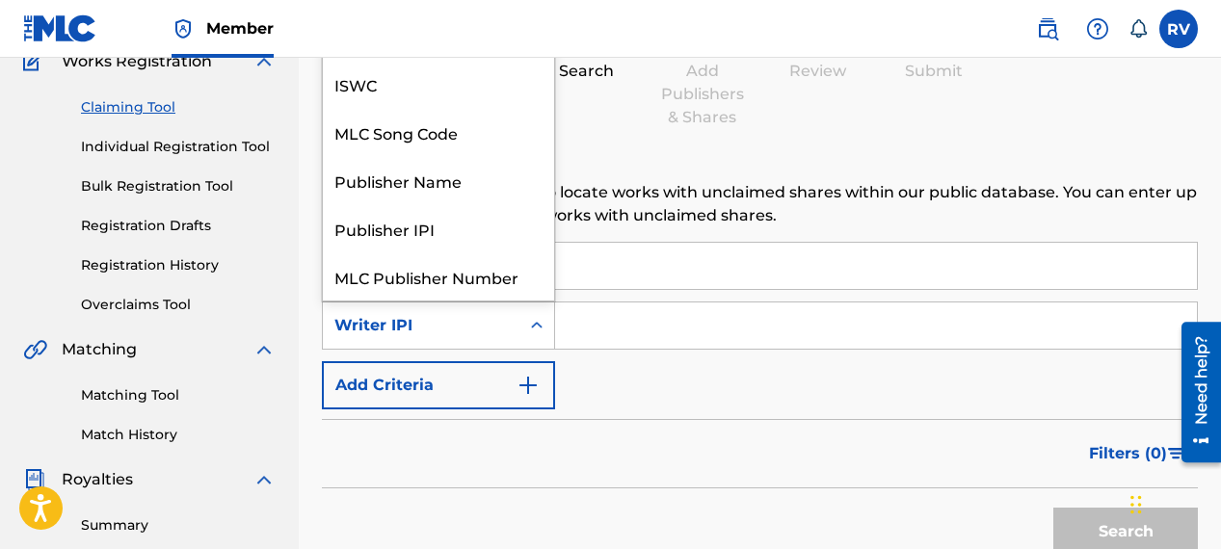
click at [521, 330] on div "Search Form" at bounding box center [536, 325] width 35 height 35
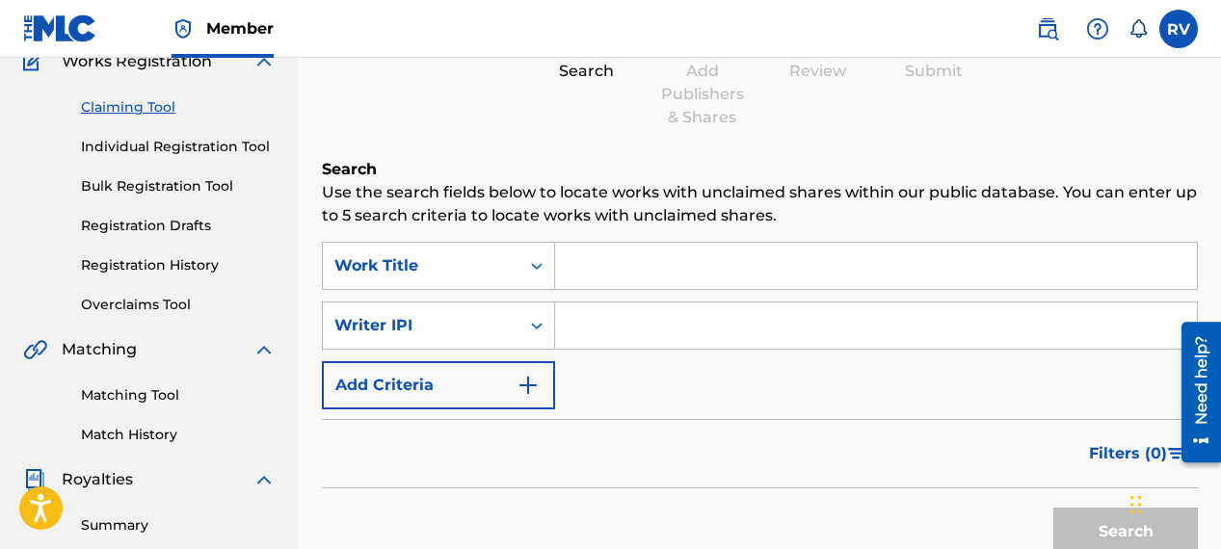
click at [463, 324] on div "Writer IPI" at bounding box center [420, 325] width 173 height 23
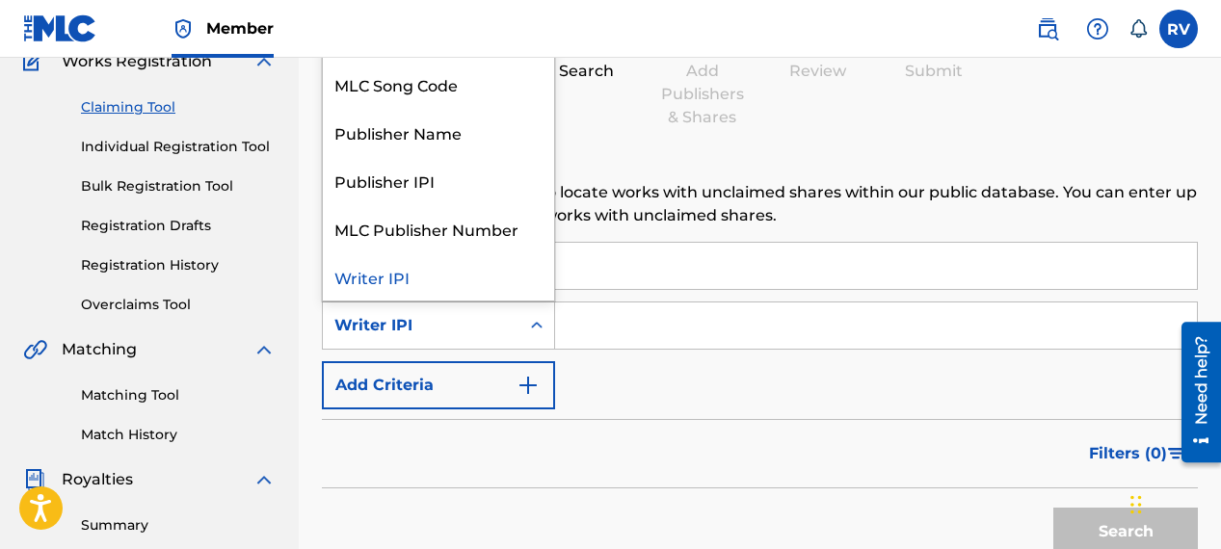
click at [611, 324] on input "Search Form" at bounding box center [876, 326] width 642 height 46
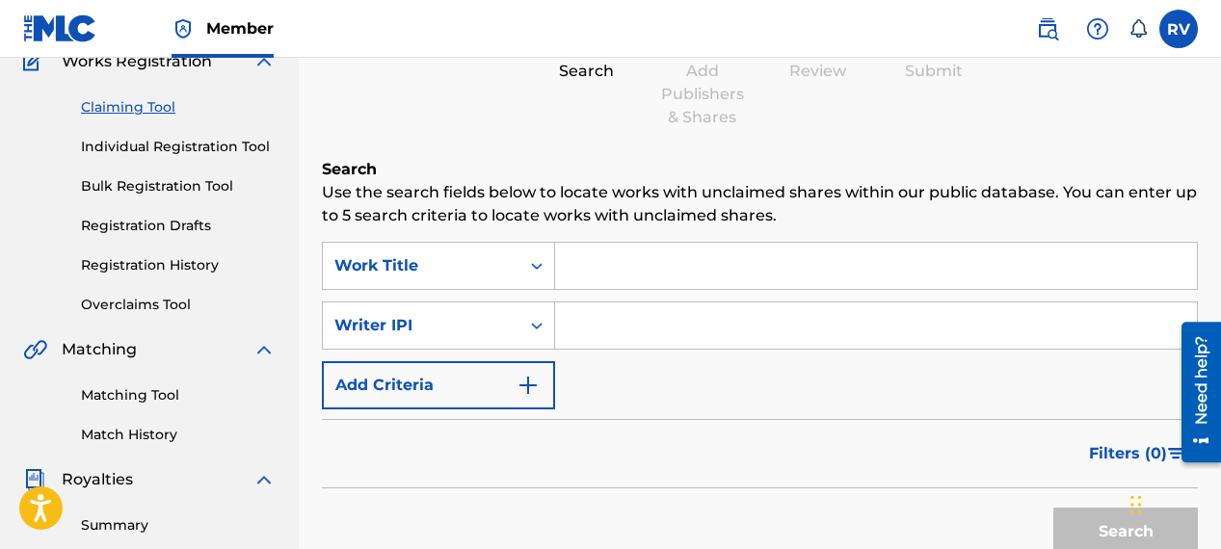
paste input "00726205561"
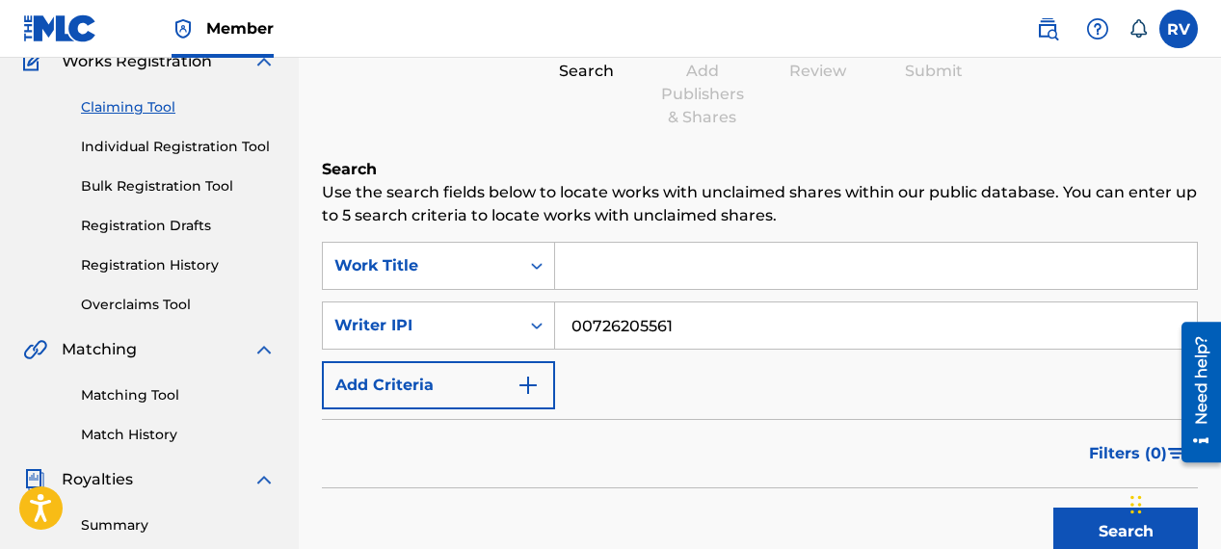
scroll to position [201, 0]
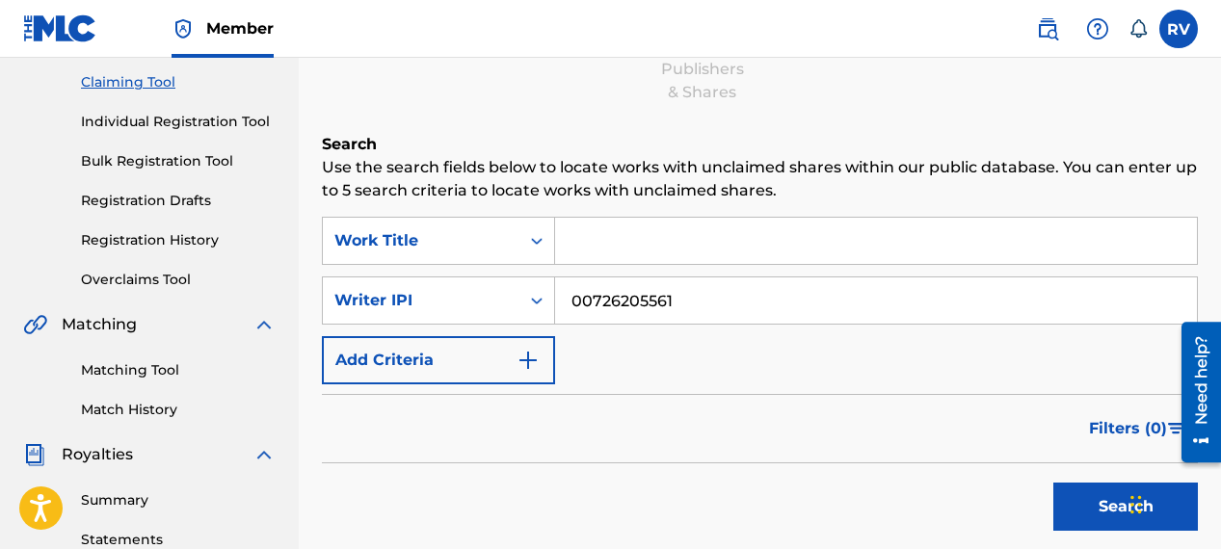
type input "00726205561"
click at [1093, 511] on button "Search" at bounding box center [1125, 507] width 145 height 48
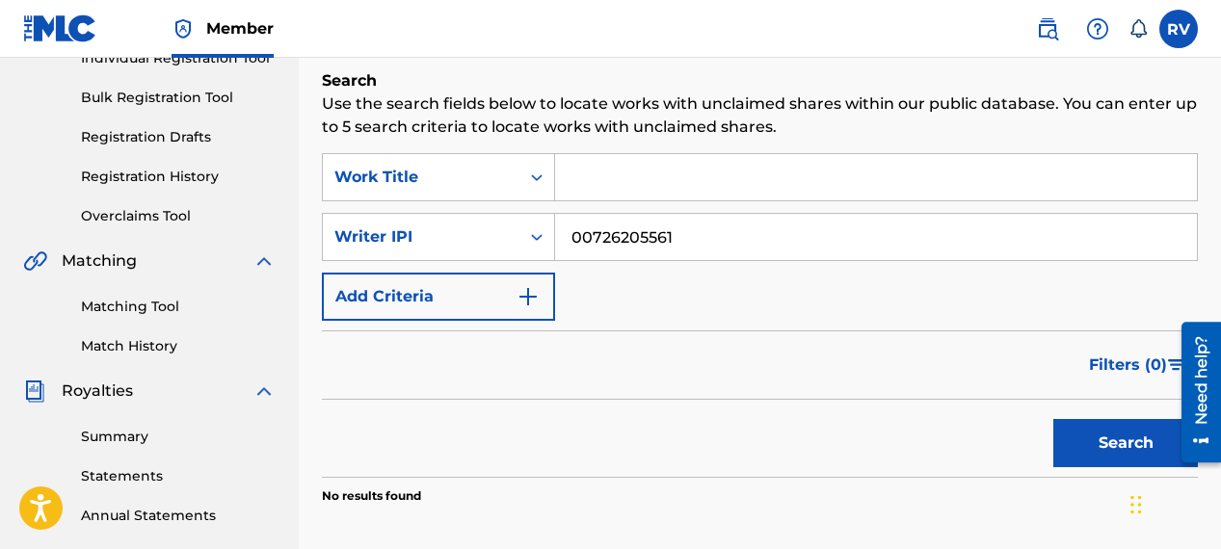
scroll to position [48, 0]
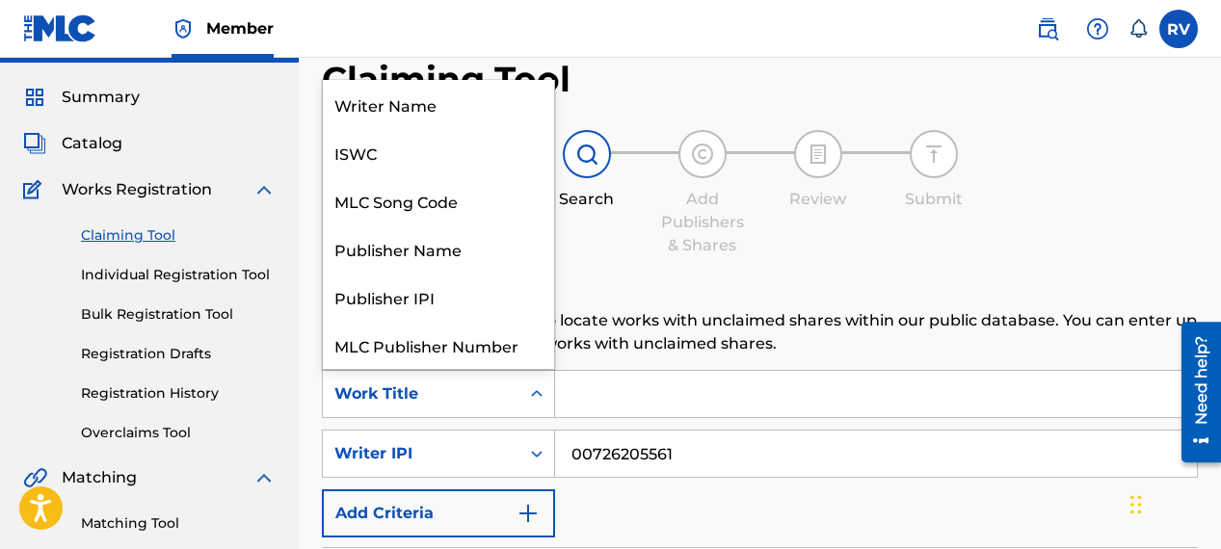
click at [538, 396] on icon "Search Form" at bounding box center [536, 393] width 19 height 19
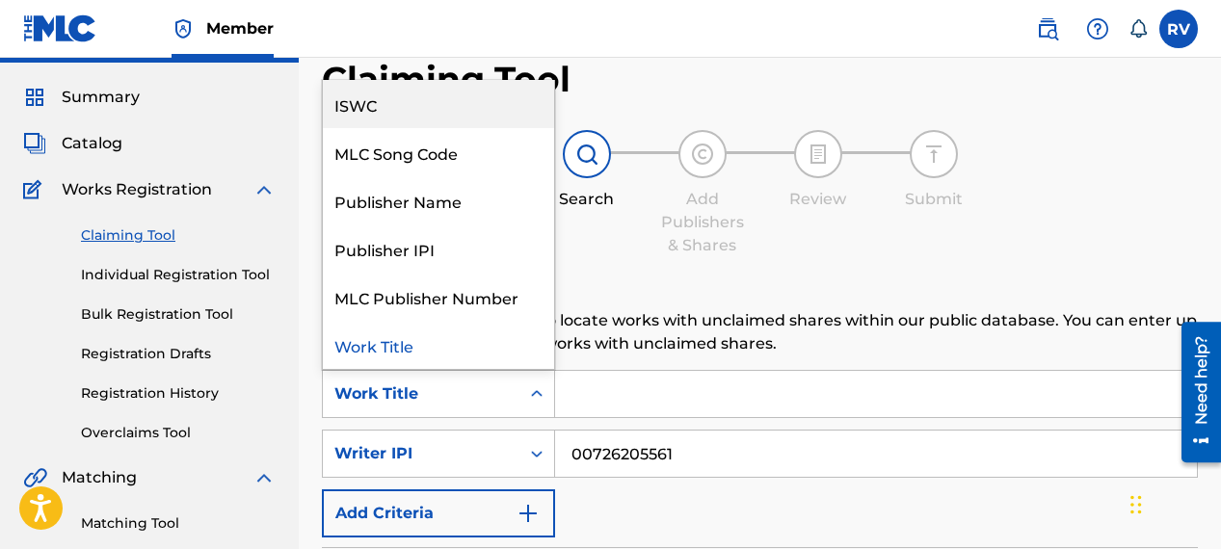
click at [384, 104] on div "ISWC" at bounding box center [438, 104] width 231 height 48
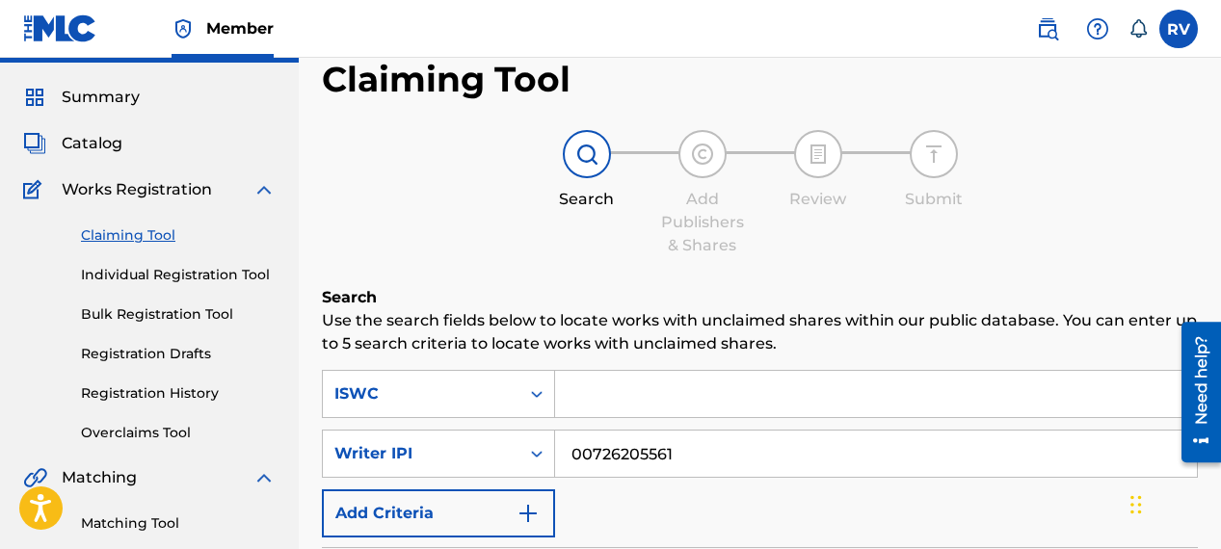
click at [578, 398] on input "Search Form" at bounding box center [876, 394] width 642 height 46
paste input "T-913.498.829-7"
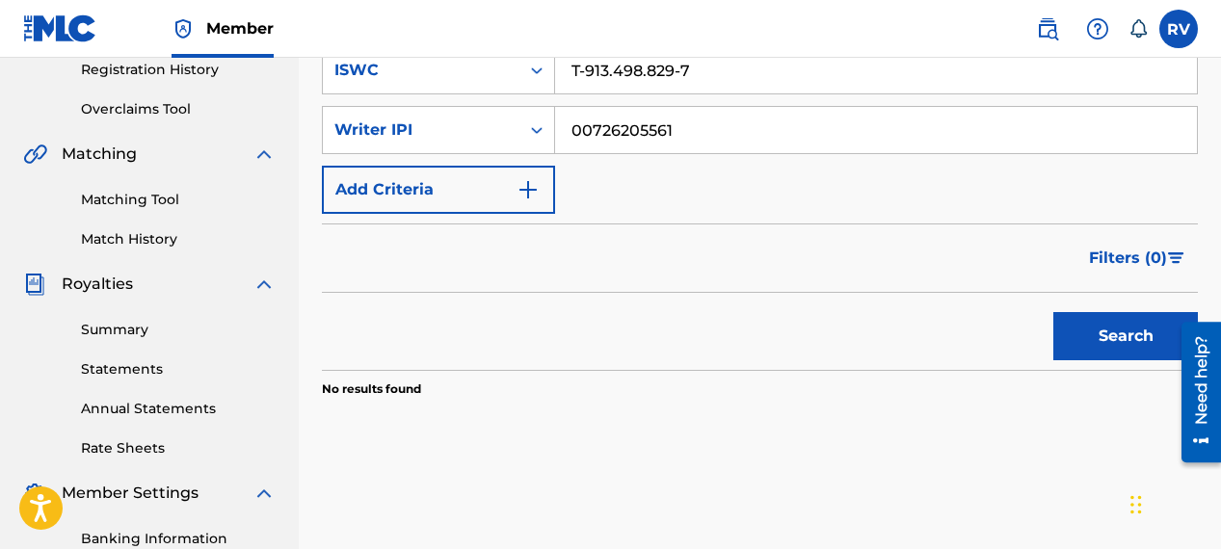
scroll to position [383, 0]
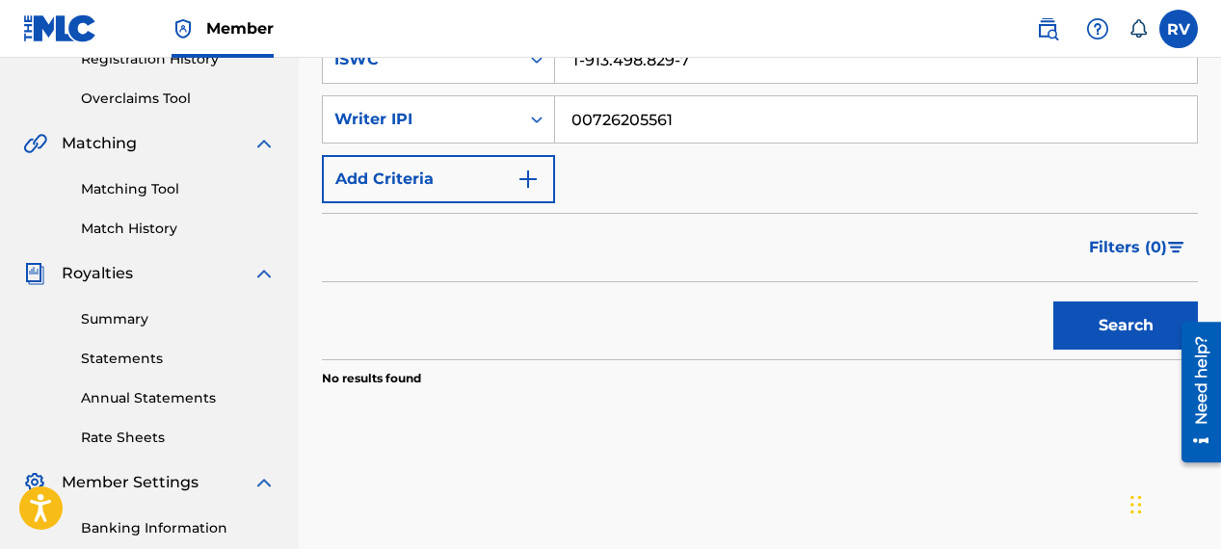
type input "T-913.498.829-7"
click at [1098, 336] on button "Search" at bounding box center [1125, 326] width 145 height 48
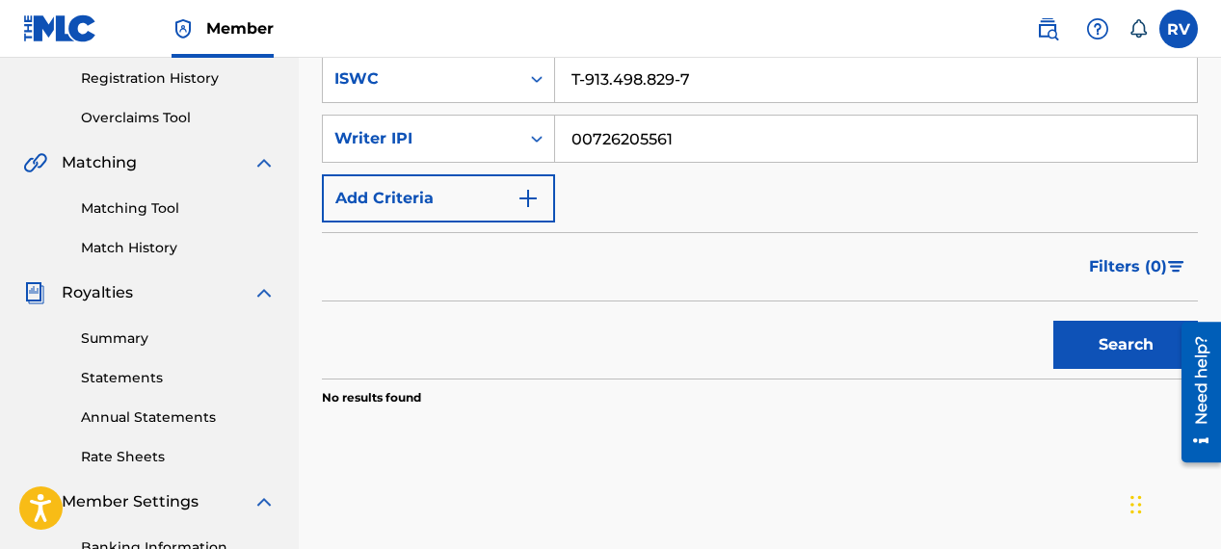
scroll to position [346, 0]
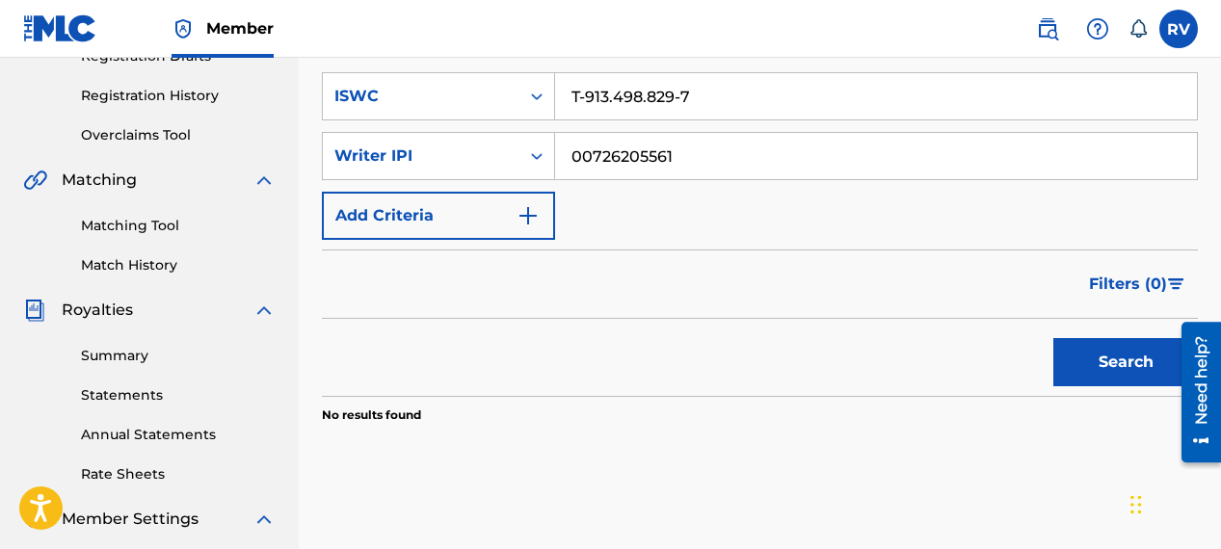
drag, startPoint x: 704, startPoint y: 157, endPoint x: 566, endPoint y: 163, distance: 138.9
click at [566, 163] on input "00726205561" at bounding box center [876, 156] width 642 height 46
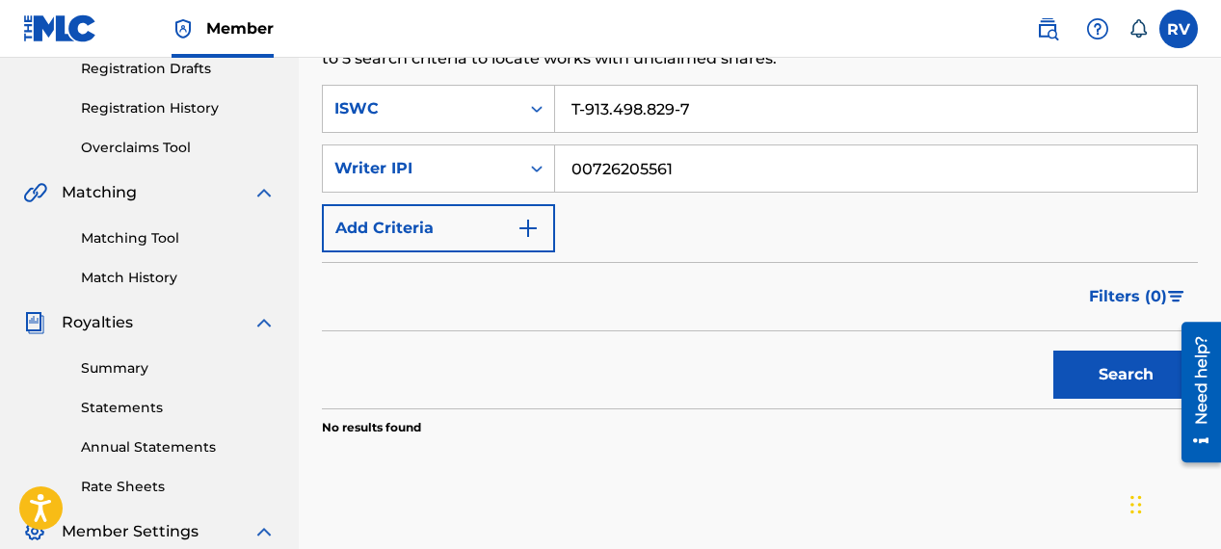
scroll to position [318, 0]
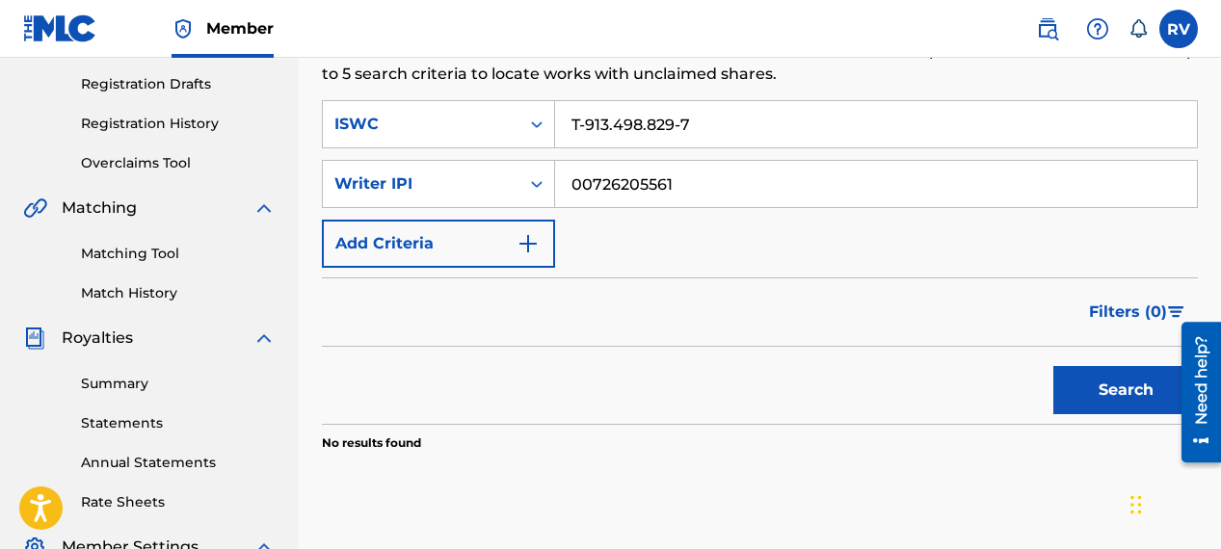
click at [633, 195] on input "00726205561" at bounding box center [876, 184] width 642 height 46
paste input "463"
type input "00726205463"
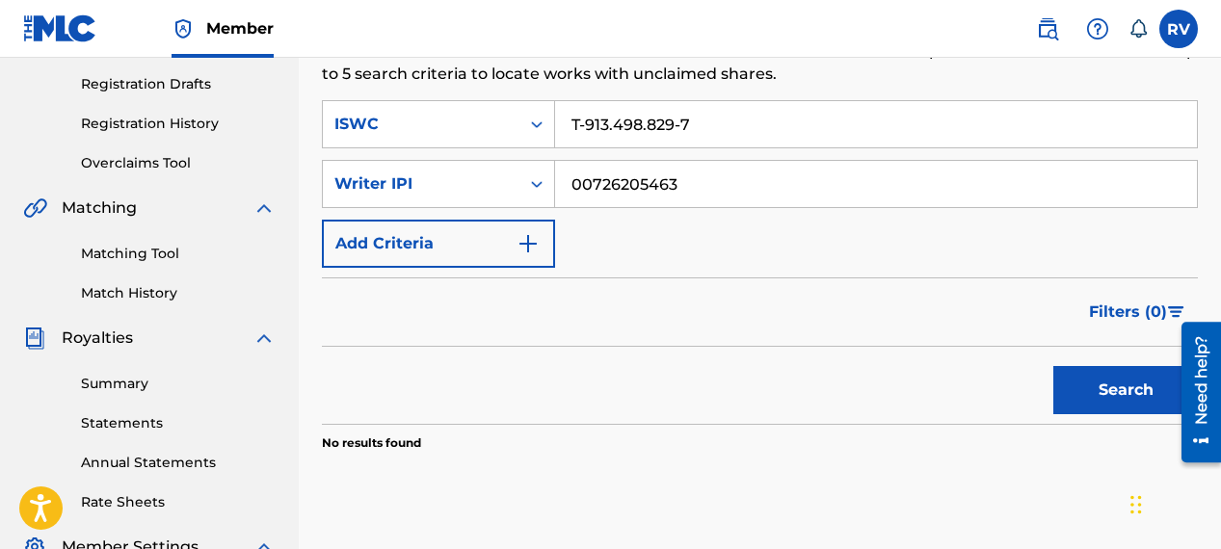
click at [1053, 366] on button "Search" at bounding box center [1125, 390] width 145 height 48
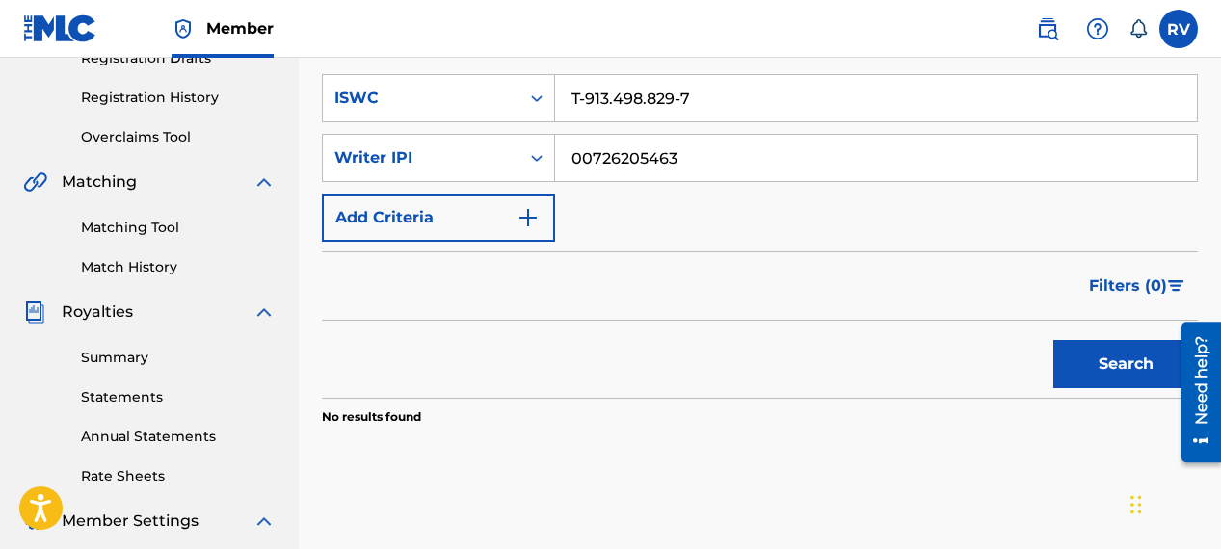
scroll to position [345, 0]
click at [655, 100] on input "T-913.498.829-7" at bounding box center [876, 97] width 642 height 46
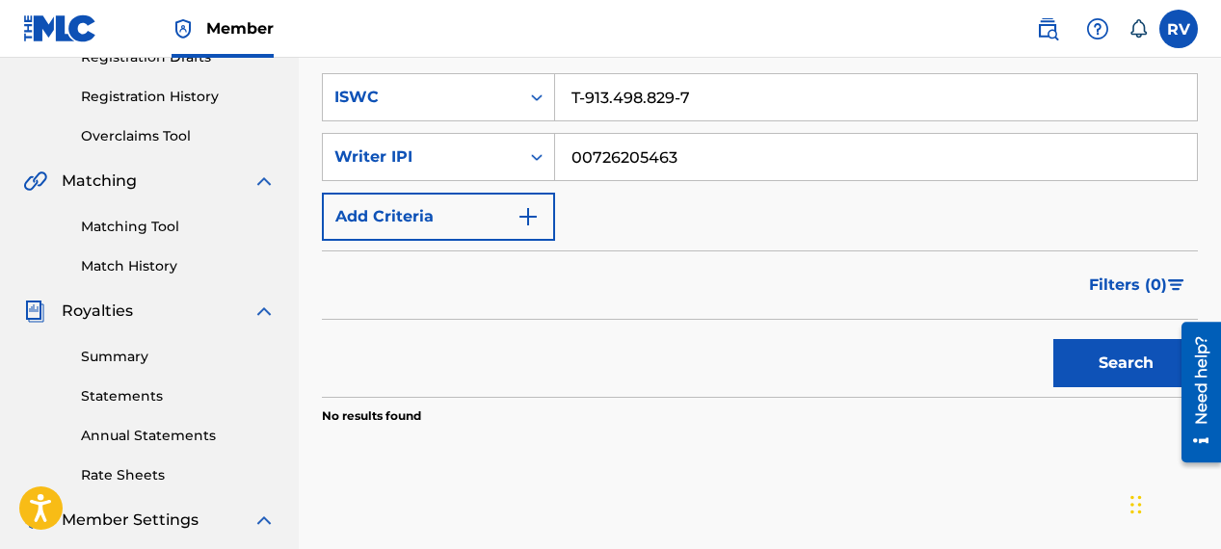
click at [655, 100] on input "T-913.498.829-7" at bounding box center [876, 97] width 642 height 46
click at [540, 93] on icon "Search Form" at bounding box center [536, 97] width 19 height 19
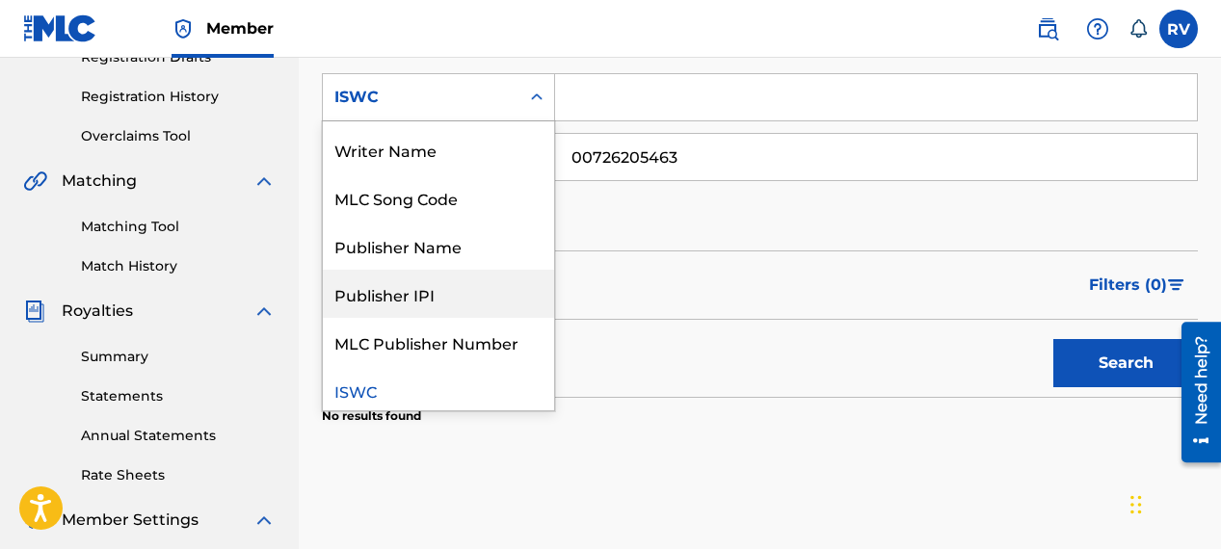
scroll to position [44, 0]
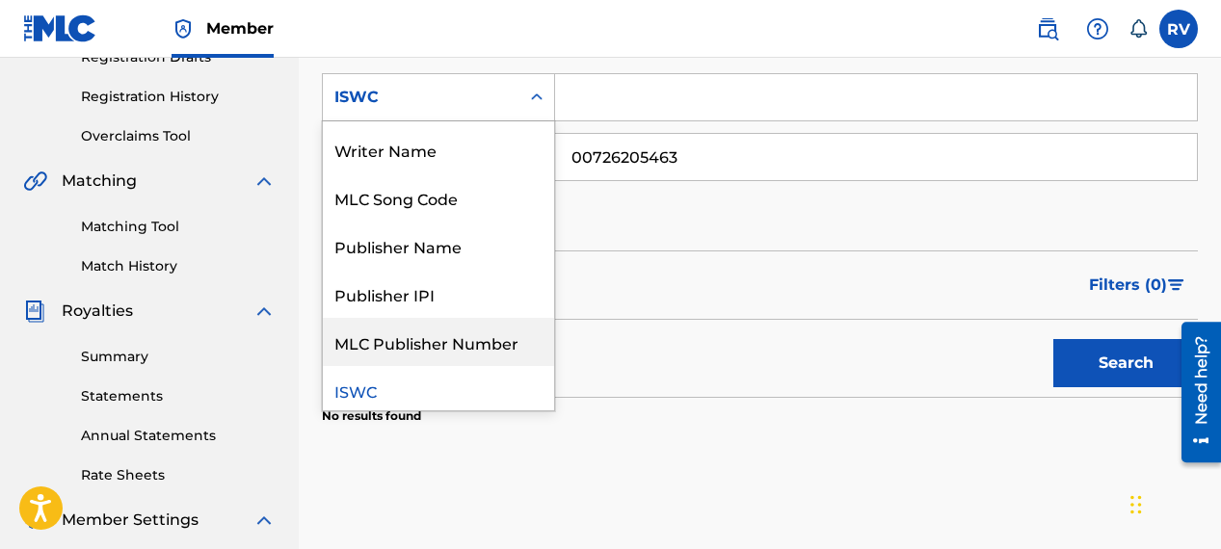
click at [639, 303] on div "Filters ( 0 )" at bounding box center [760, 285] width 876 height 69
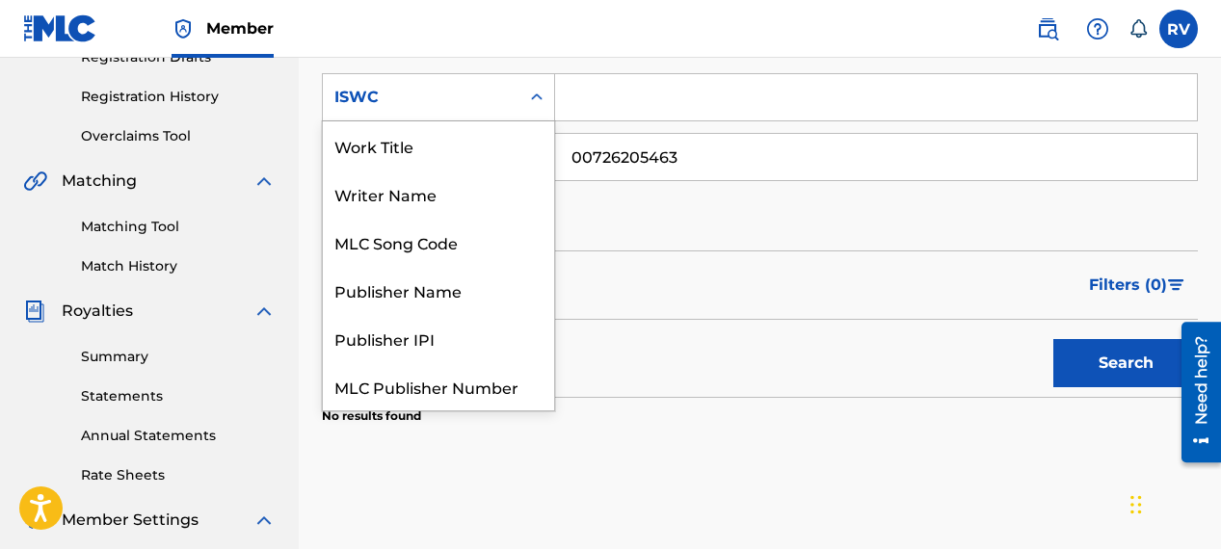
click at [533, 103] on icon "Search Form" at bounding box center [536, 97] width 19 height 19
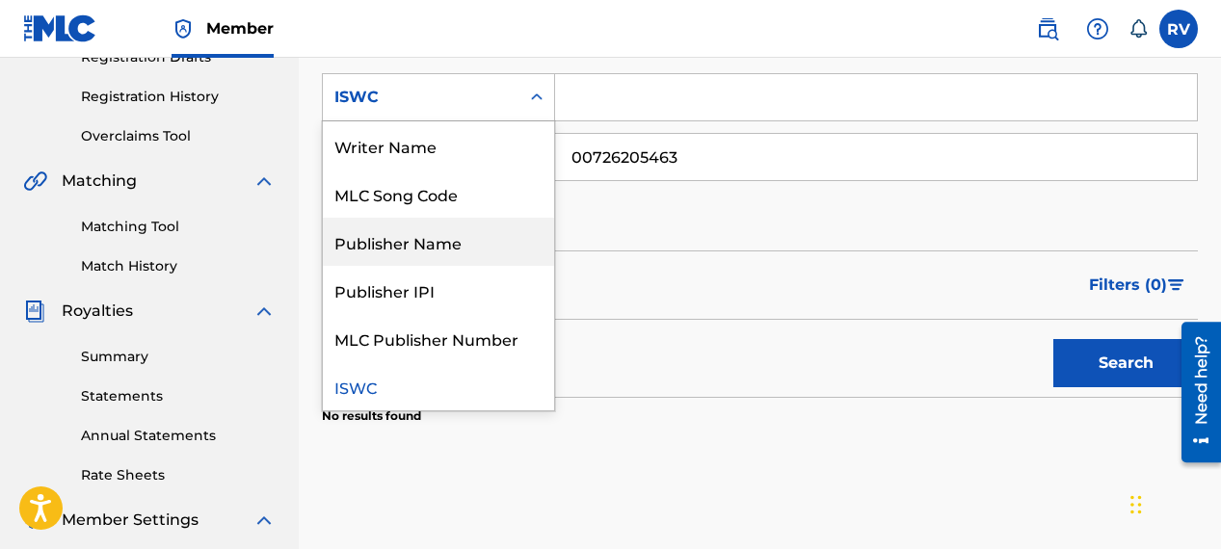
click at [455, 225] on div "Publisher Name" at bounding box center [438, 242] width 231 height 48
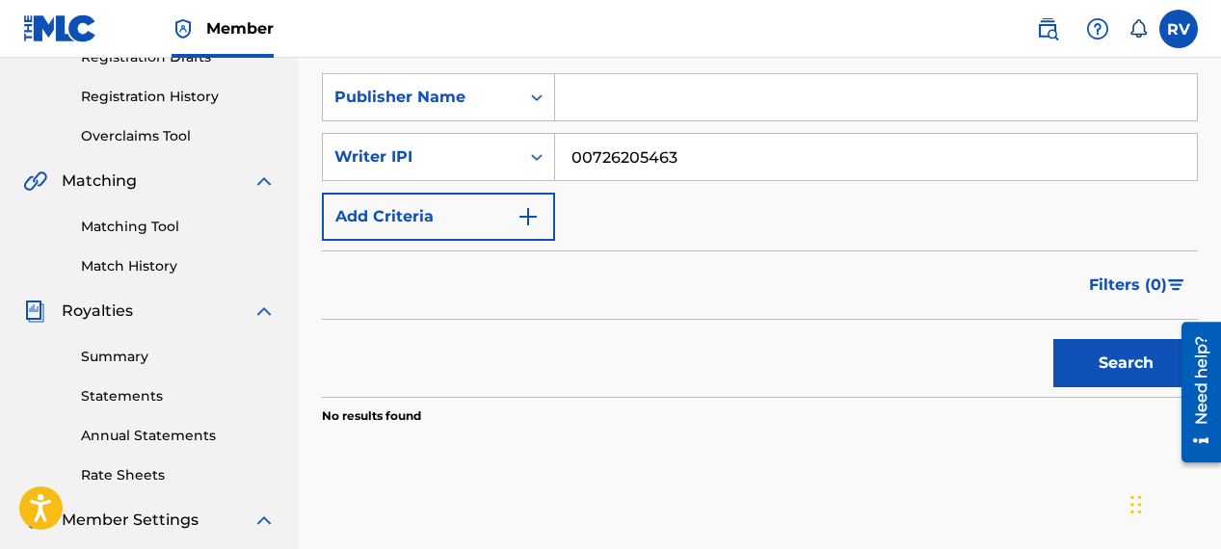
click at [606, 91] on input "Search Form" at bounding box center [876, 97] width 642 height 46
type input "Sonic Nomads Publishing"
click at [1091, 359] on button "Search" at bounding box center [1125, 363] width 145 height 48
drag, startPoint x: 682, startPoint y: 162, endPoint x: 574, endPoint y: 154, distance: 108.2
click at [574, 154] on input "00726205463" at bounding box center [876, 157] width 642 height 46
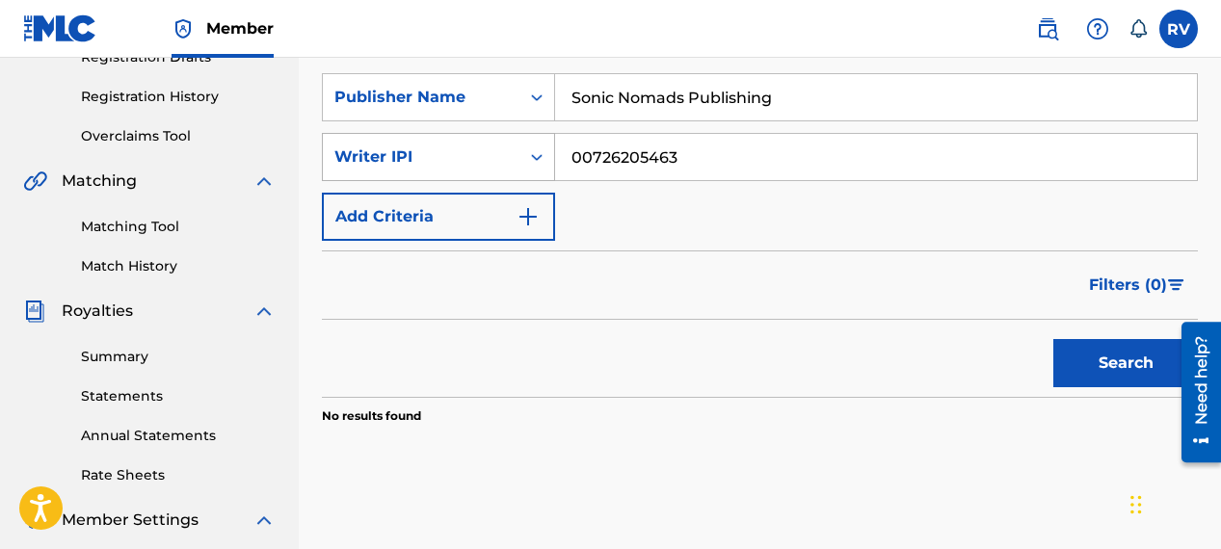
click at [514, 160] on div "Writer IPI" at bounding box center [421, 157] width 197 height 37
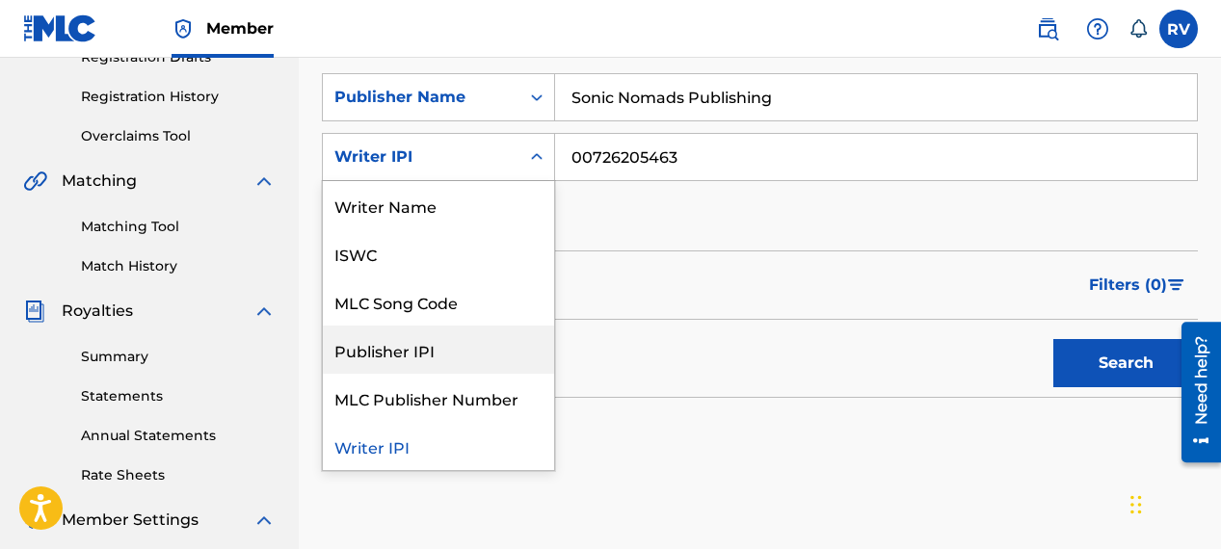
drag, startPoint x: 439, startPoint y: 357, endPoint x: 461, endPoint y: 335, distance: 30.7
click at [439, 357] on div "Publisher IPI" at bounding box center [438, 350] width 231 height 48
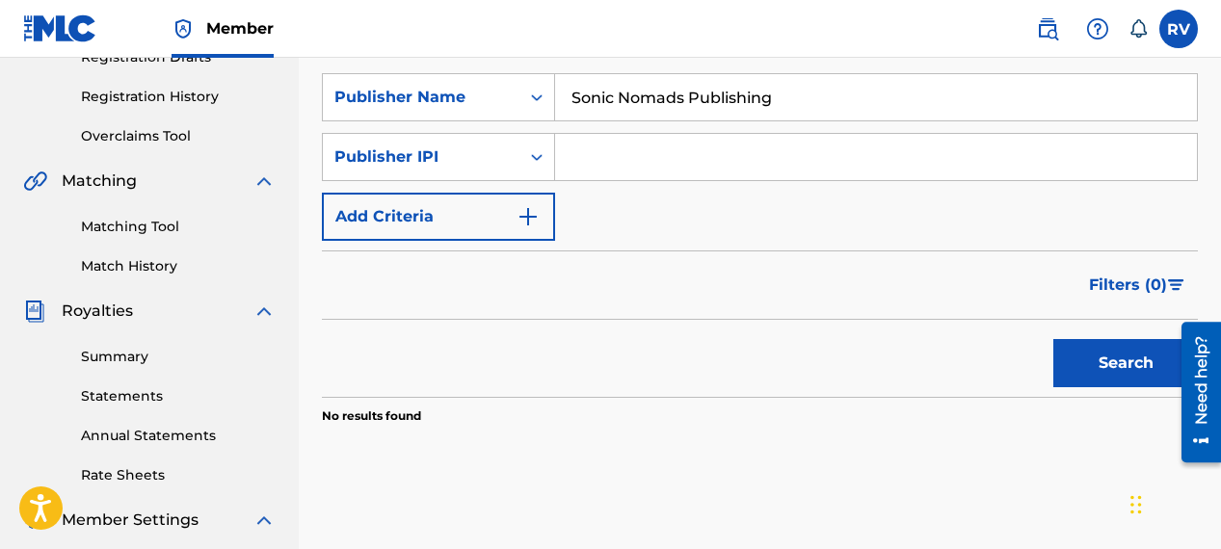
click at [629, 146] on input "Search Form" at bounding box center [876, 157] width 642 height 46
paste input "01019051697"
type input "01019051697"
click at [1065, 361] on button "Search" at bounding box center [1125, 363] width 145 height 48
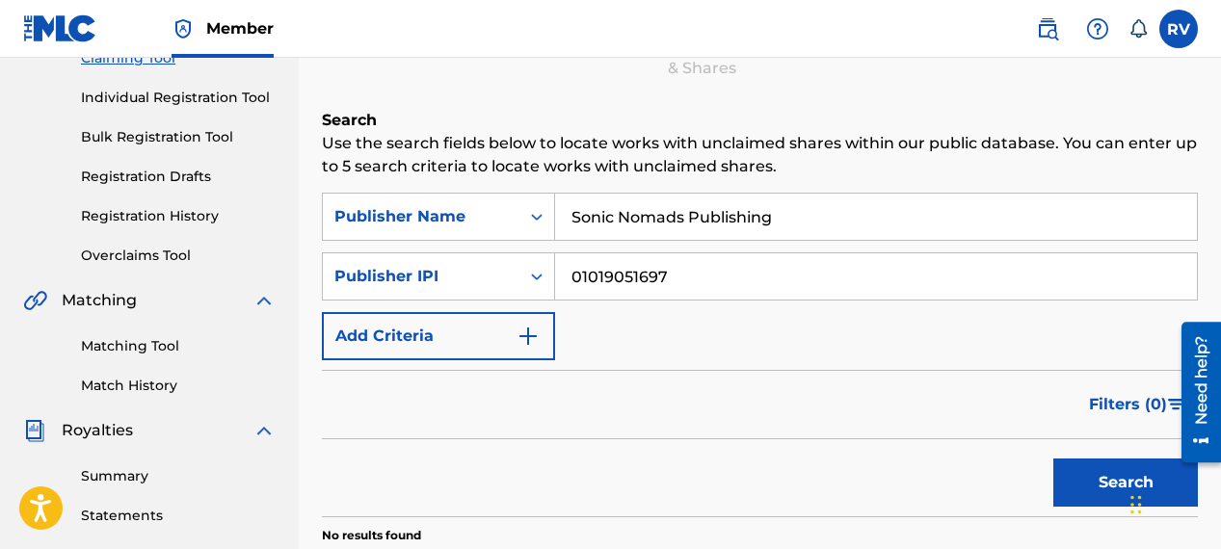
scroll to position [209, 0]
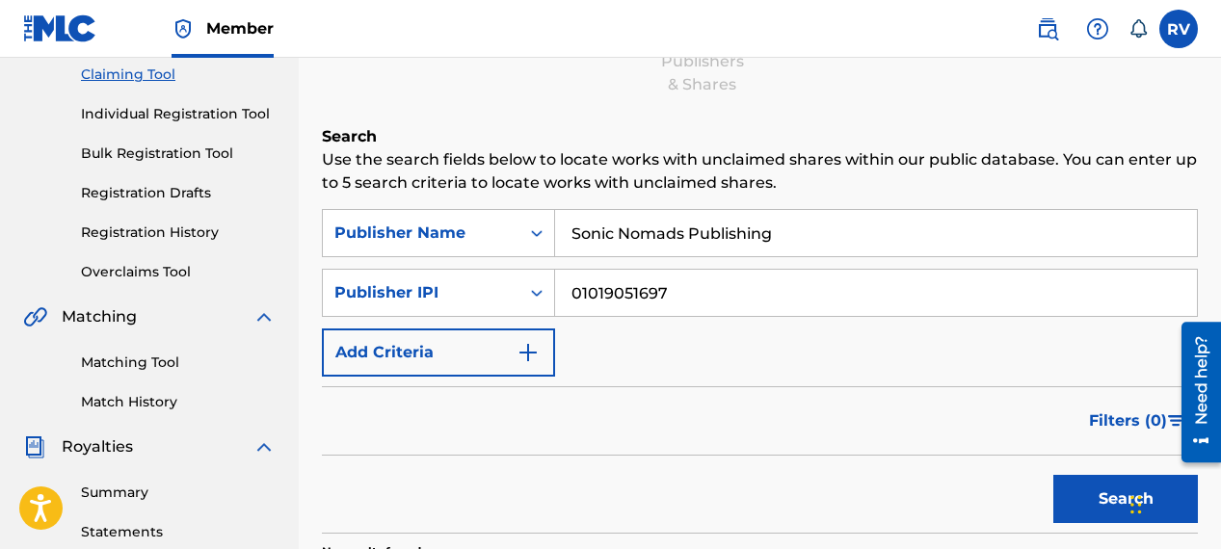
click at [157, 189] on link "Registration Drafts" at bounding box center [178, 193] width 195 height 20
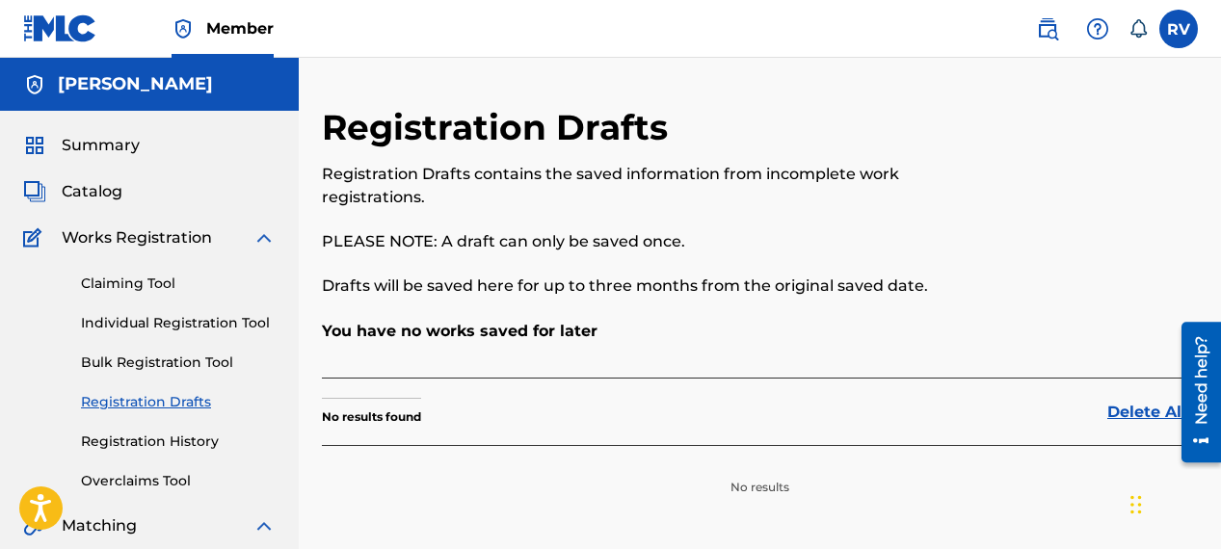
click at [141, 286] on link "Claiming Tool" at bounding box center [178, 284] width 195 height 20
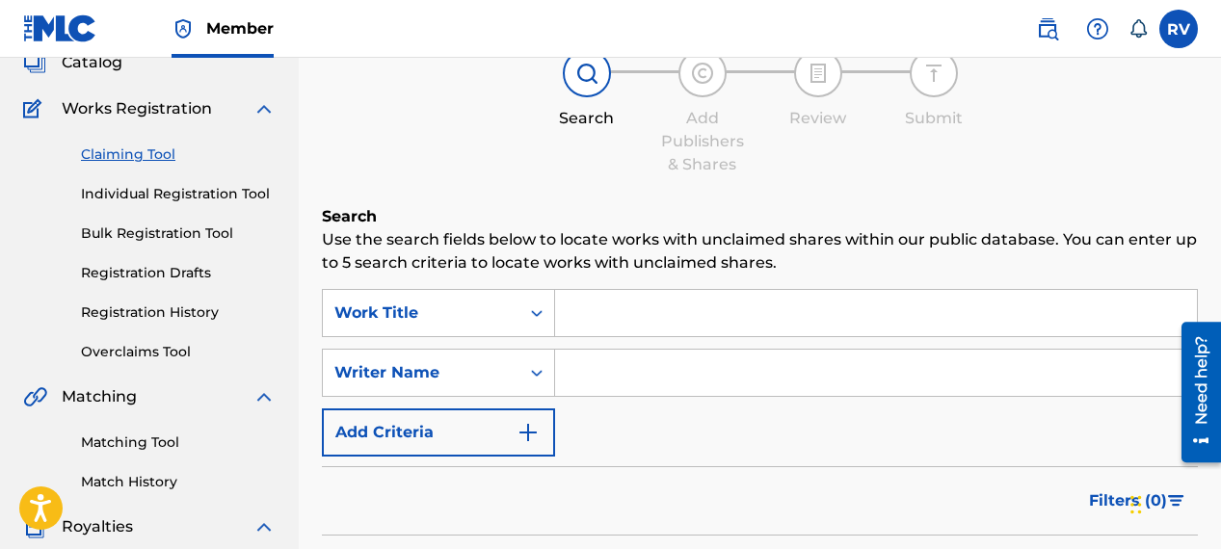
scroll to position [140, 0]
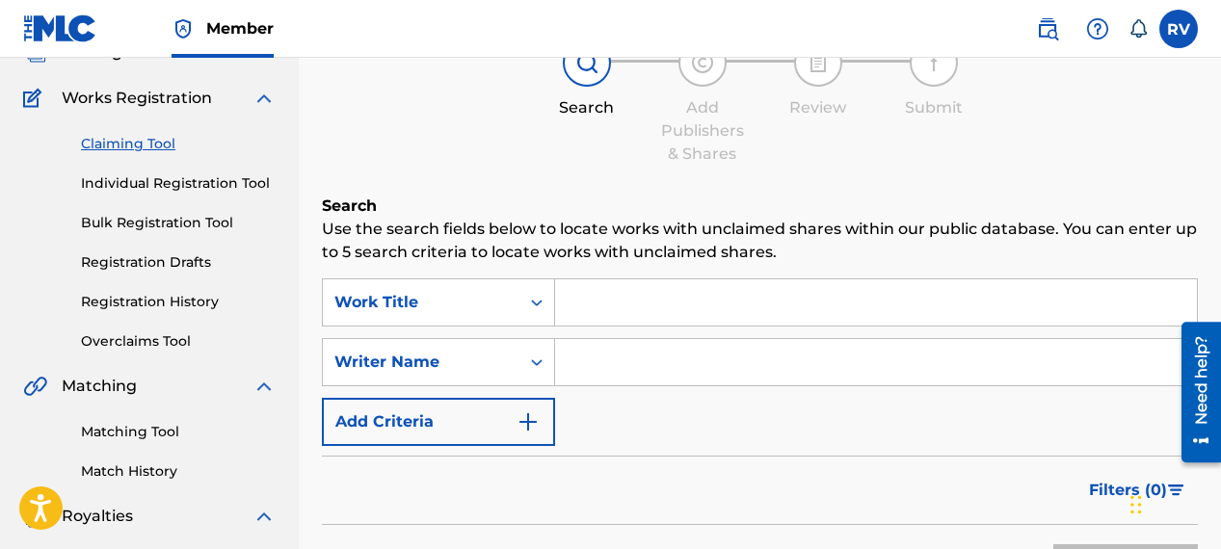
click at [162, 181] on link "Individual Registration Tool" at bounding box center [178, 183] width 195 height 20
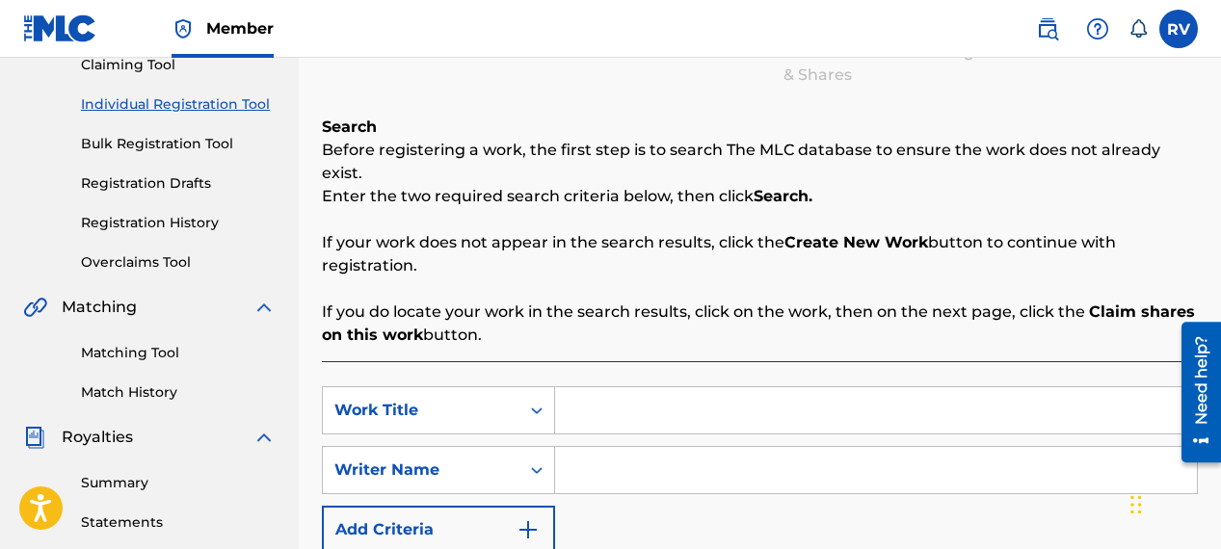
scroll to position [194, 0]
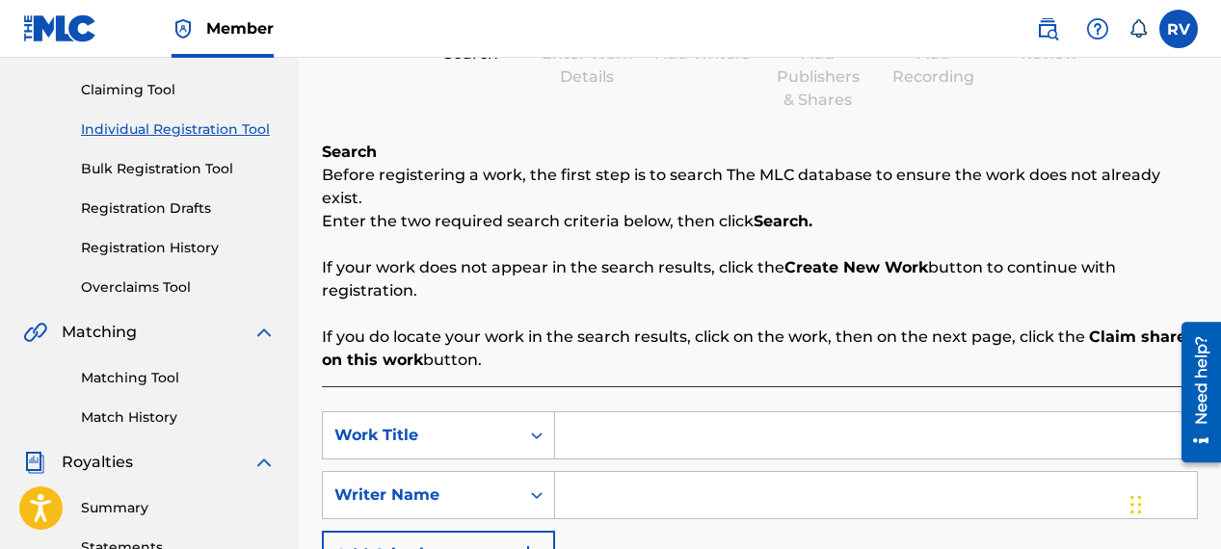
click at [638, 426] on input "Search Form" at bounding box center [876, 435] width 642 height 46
type input "Cachondeo"
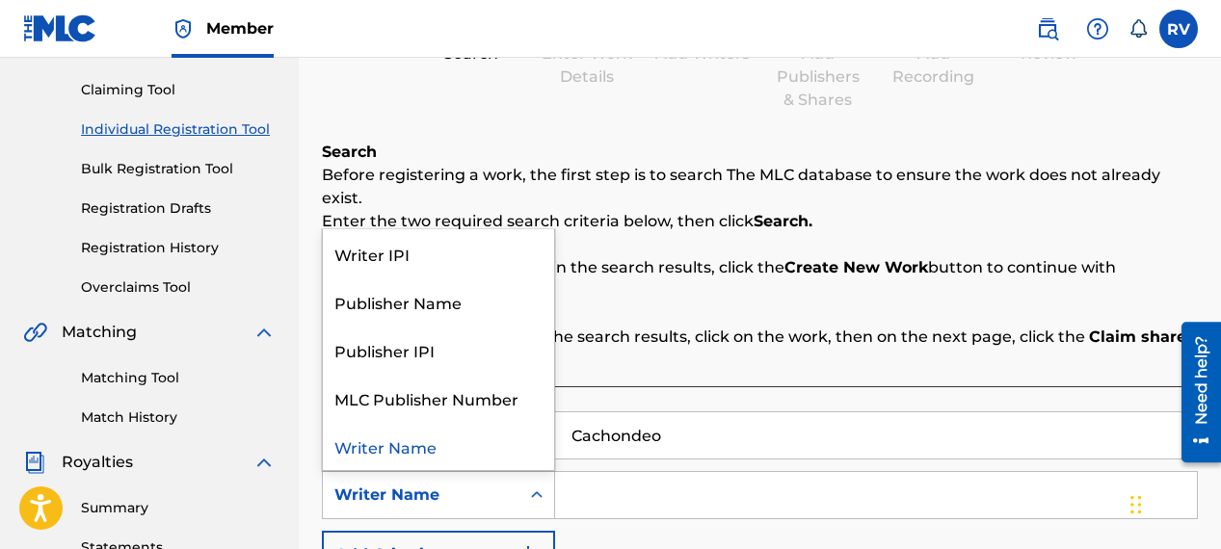
click at [536, 486] on icon "Search Form" at bounding box center [536, 495] width 19 height 19
click at [569, 472] on input "Search Form" at bounding box center [876, 495] width 642 height 46
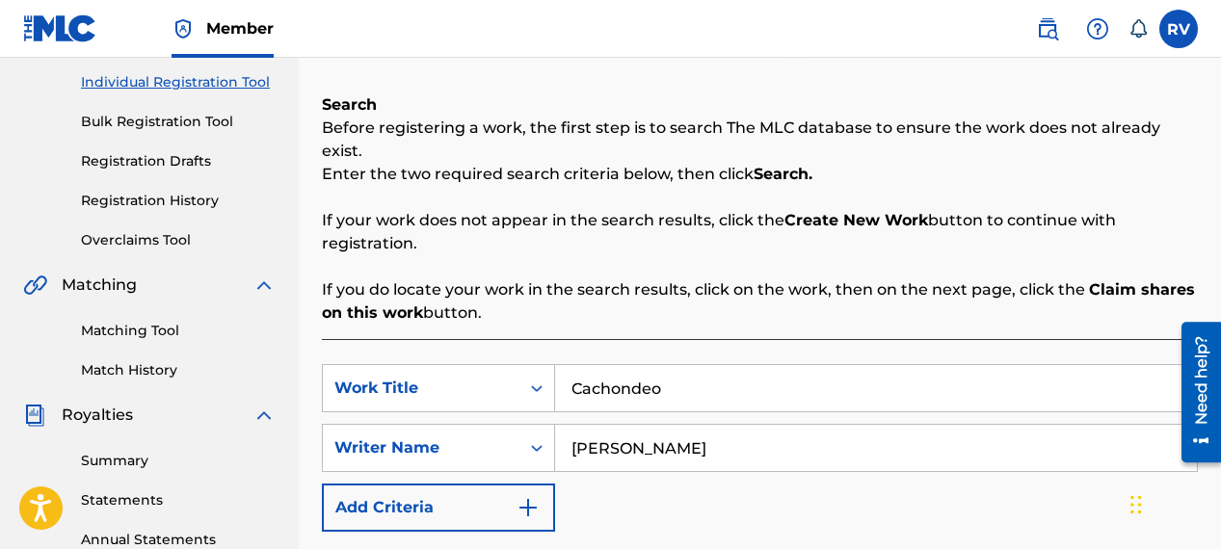
scroll to position [295, 0]
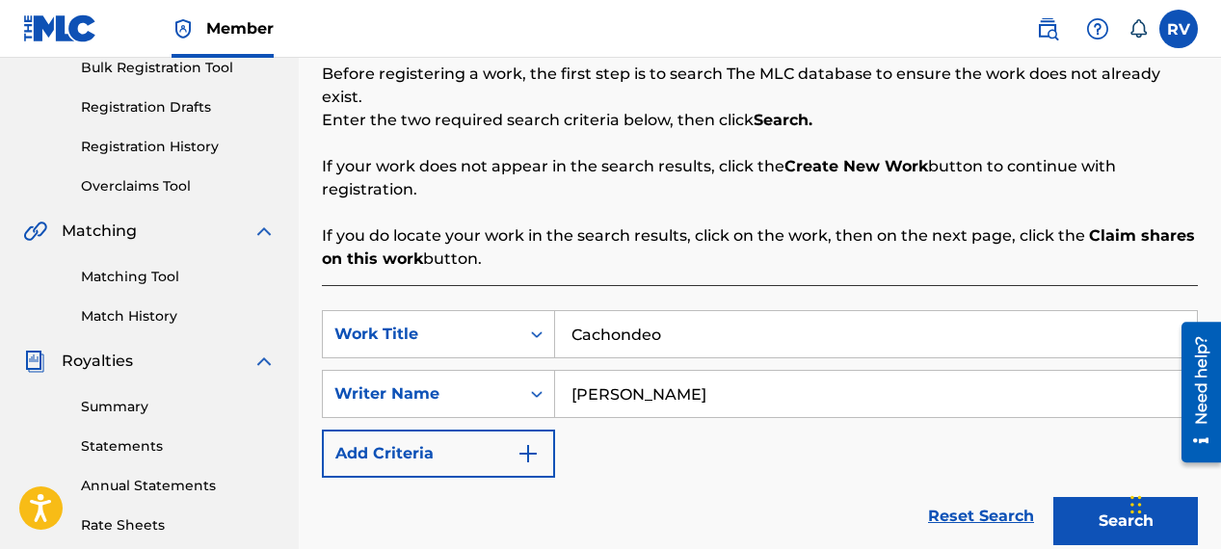
type input "[PERSON_NAME]"
click at [1072, 498] on button "Search" at bounding box center [1125, 521] width 145 height 48
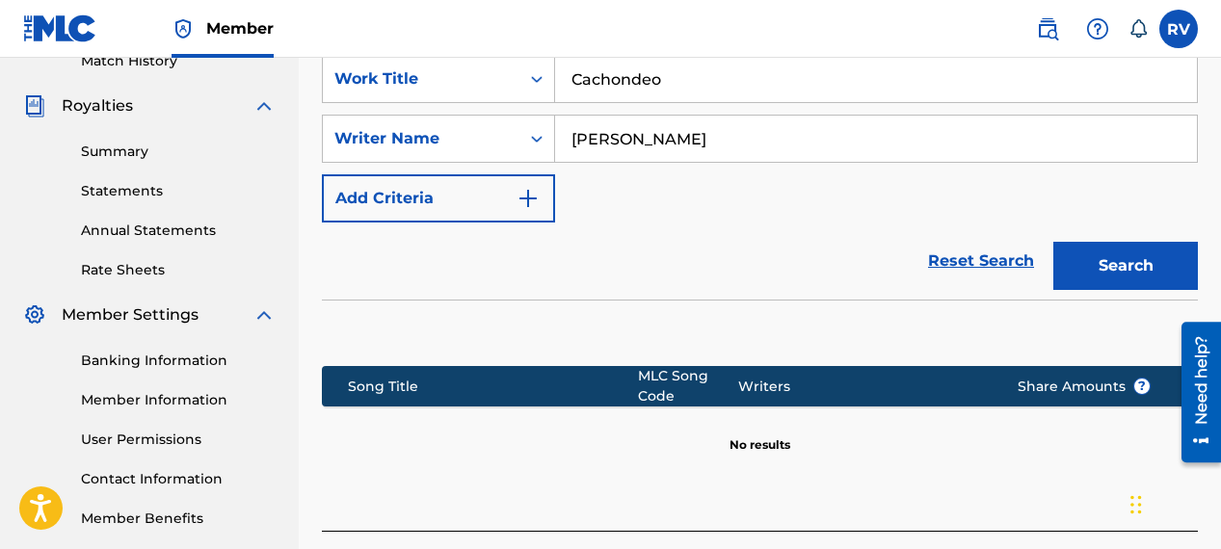
scroll to position [482, 0]
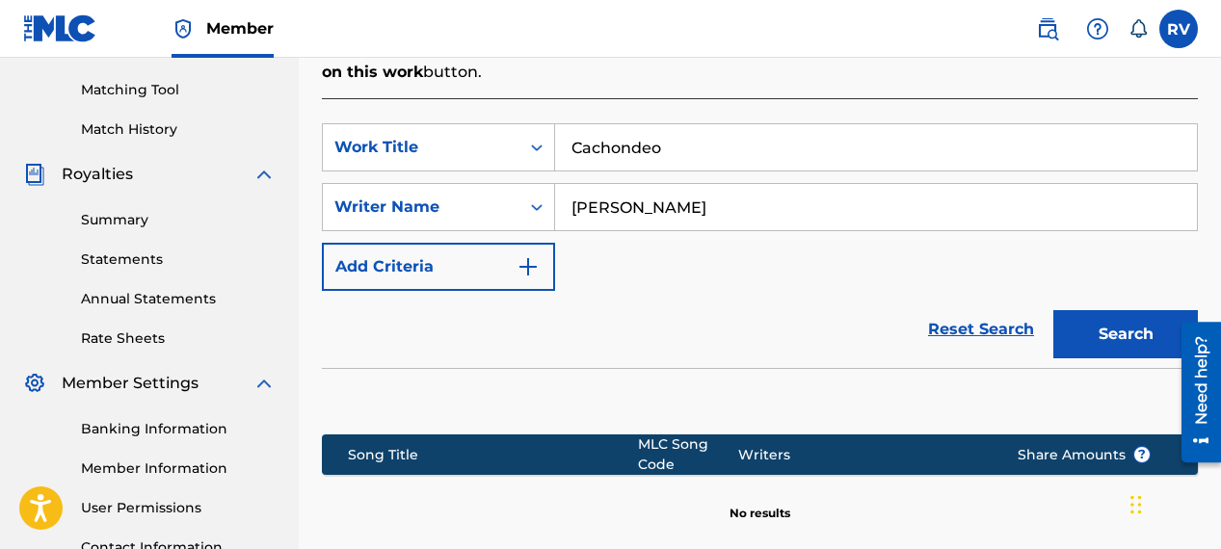
click at [115, 265] on link "Statements" at bounding box center [178, 260] width 195 height 20
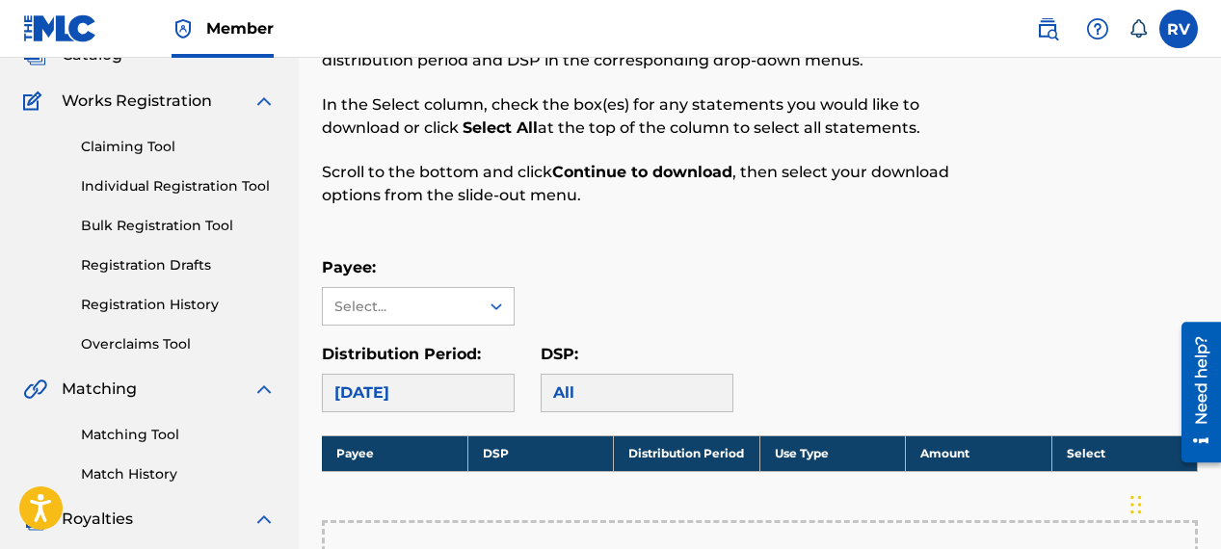
scroll to position [142, 0]
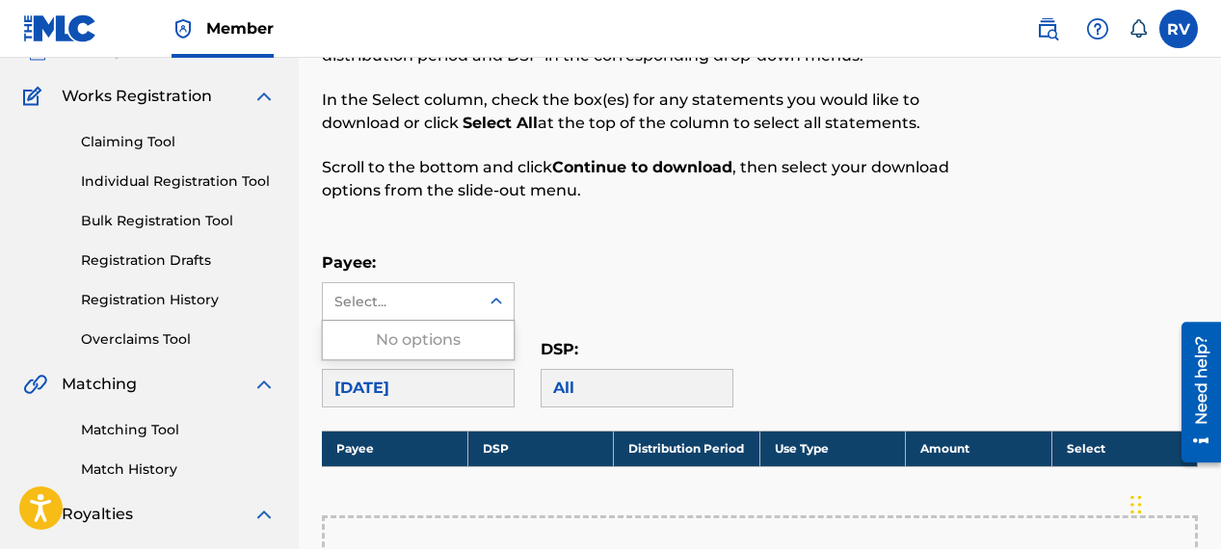
click at [464, 311] on div "Select..." at bounding box center [401, 301] width 156 height 37
click at [489, 303] on icon at bounding box center [496, 301] width 19 height 19
click at [622, 278] on div "Payee: Use Up and Down to choose options, press Enter to select the currently f…" at bounding box center [760, 285] width 876 height 69
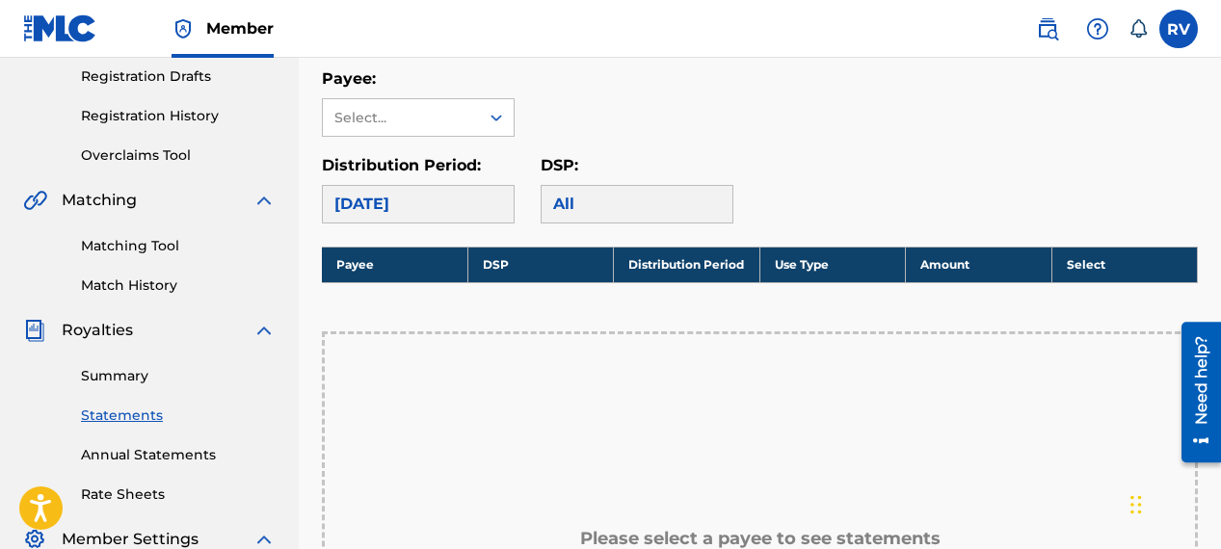
scroll to position [498, 0]
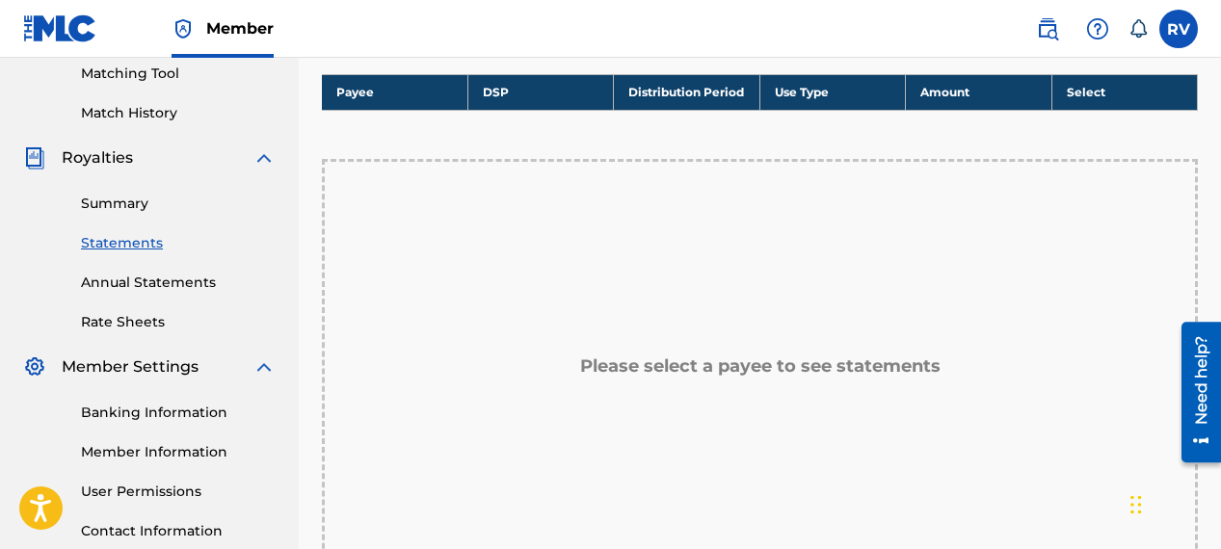
click at [627, 368] on h5 "Please select a payee to see statements" at bounding box center [760, 367] width 360 height 22
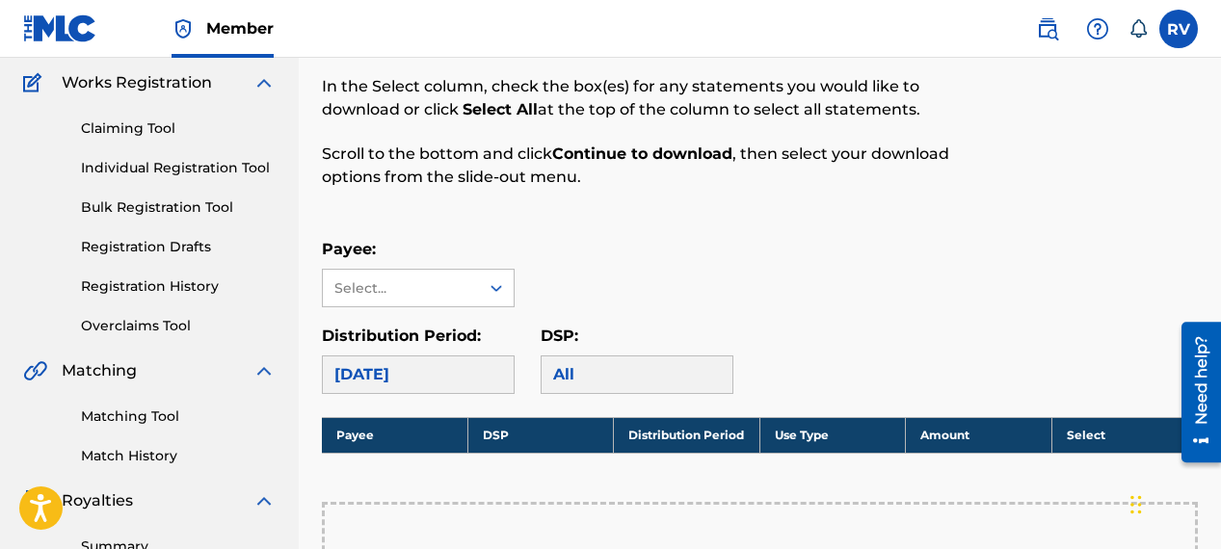
scroll to position [42, 0]
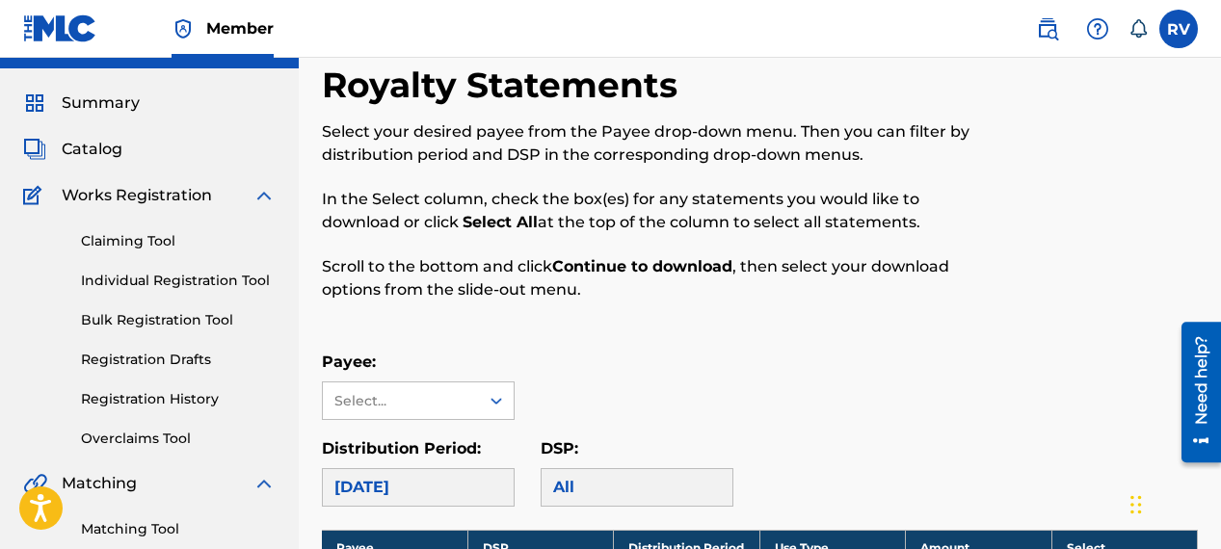
click at [145, 398] on link "Registration History" at bounding box center [178, 399] width 195 height 20
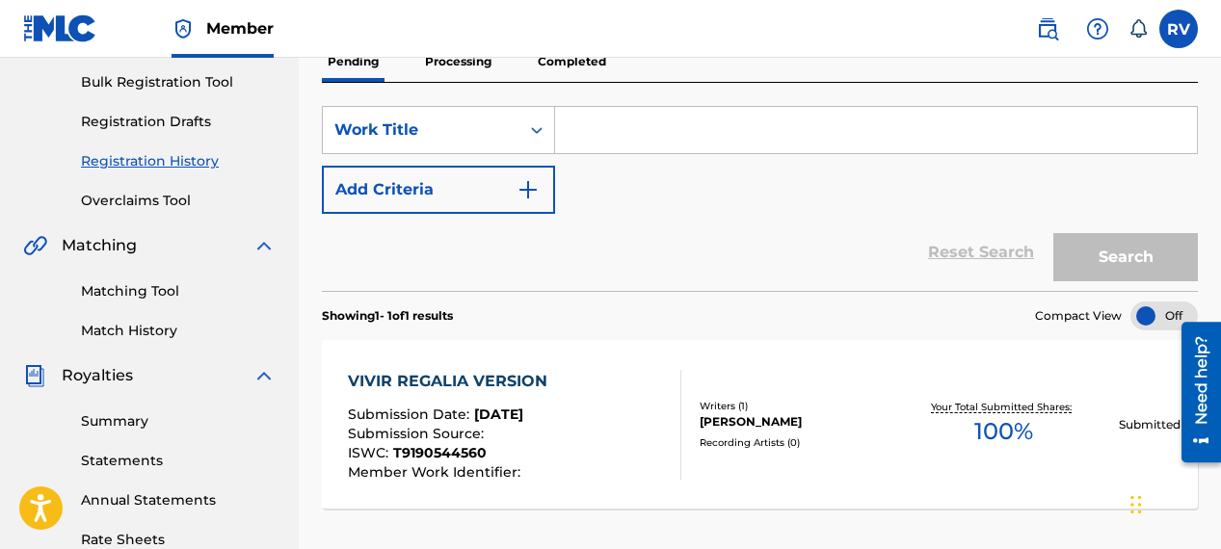
scroll to position [286, 0]
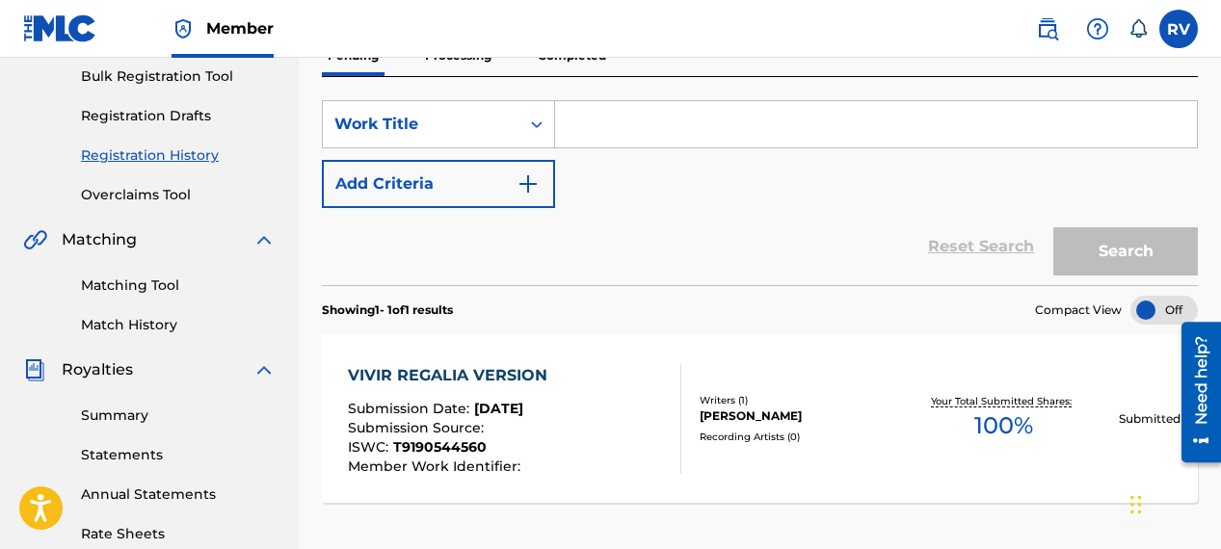
click at [136, 330] on link "Match History" at bounding box center [178, 325] width 195 height 20
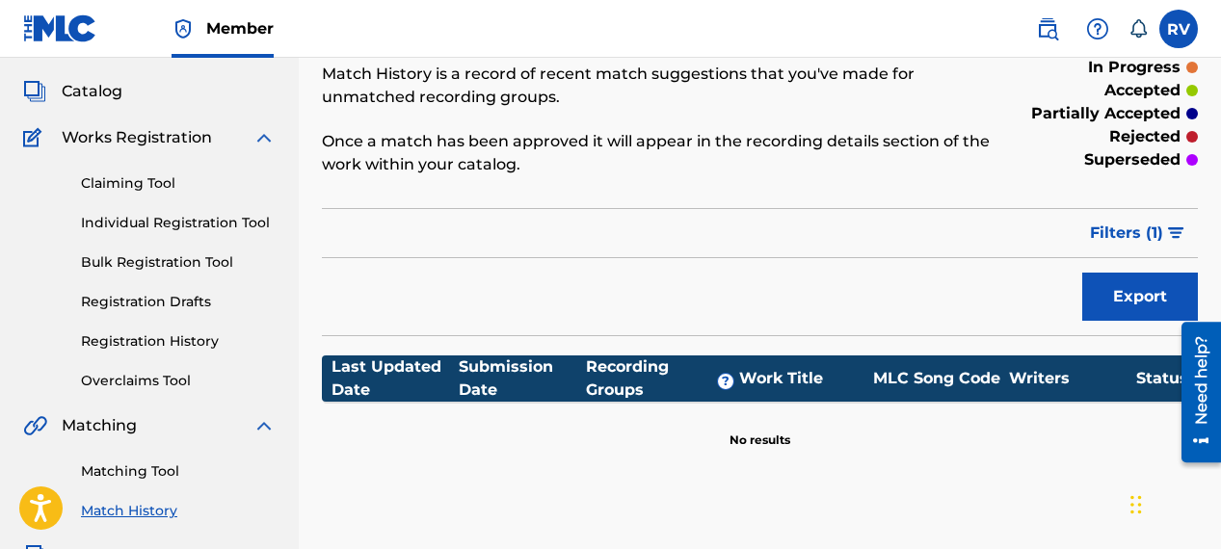
scroll to position [345, 0]
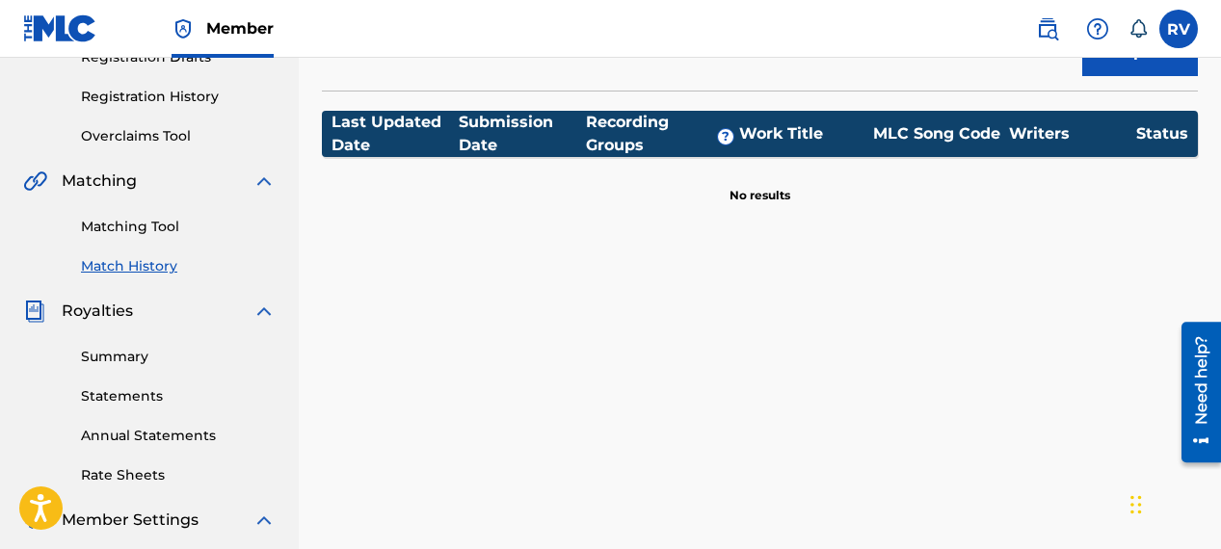
click at [125, 361] on link "Summary" at bounding box center [178, 357] width 195 height 20
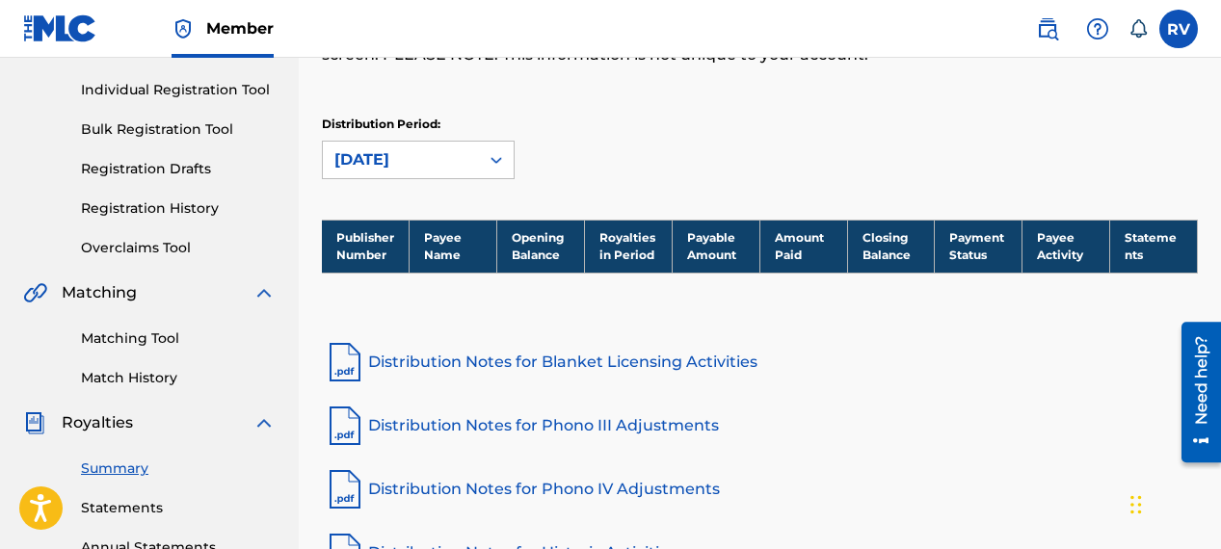
scroll to position [233, 0]
click at [408, 363] on link "Distribution Notes for Blanket Licensing Activities" at bounding box center [760, 362] width 876 height 46
